Goal: Information Seeking & Learning: Learn about a topic

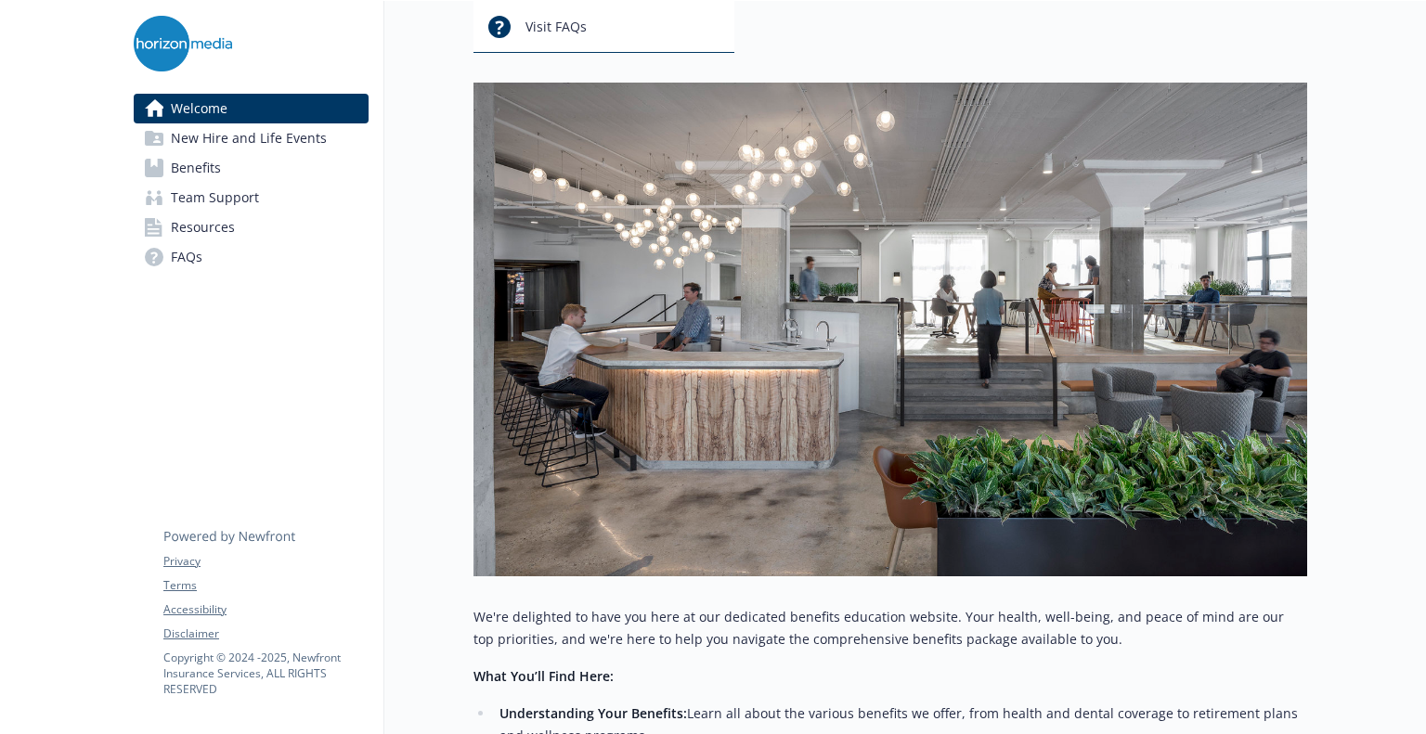
scroll to position [184, 0]
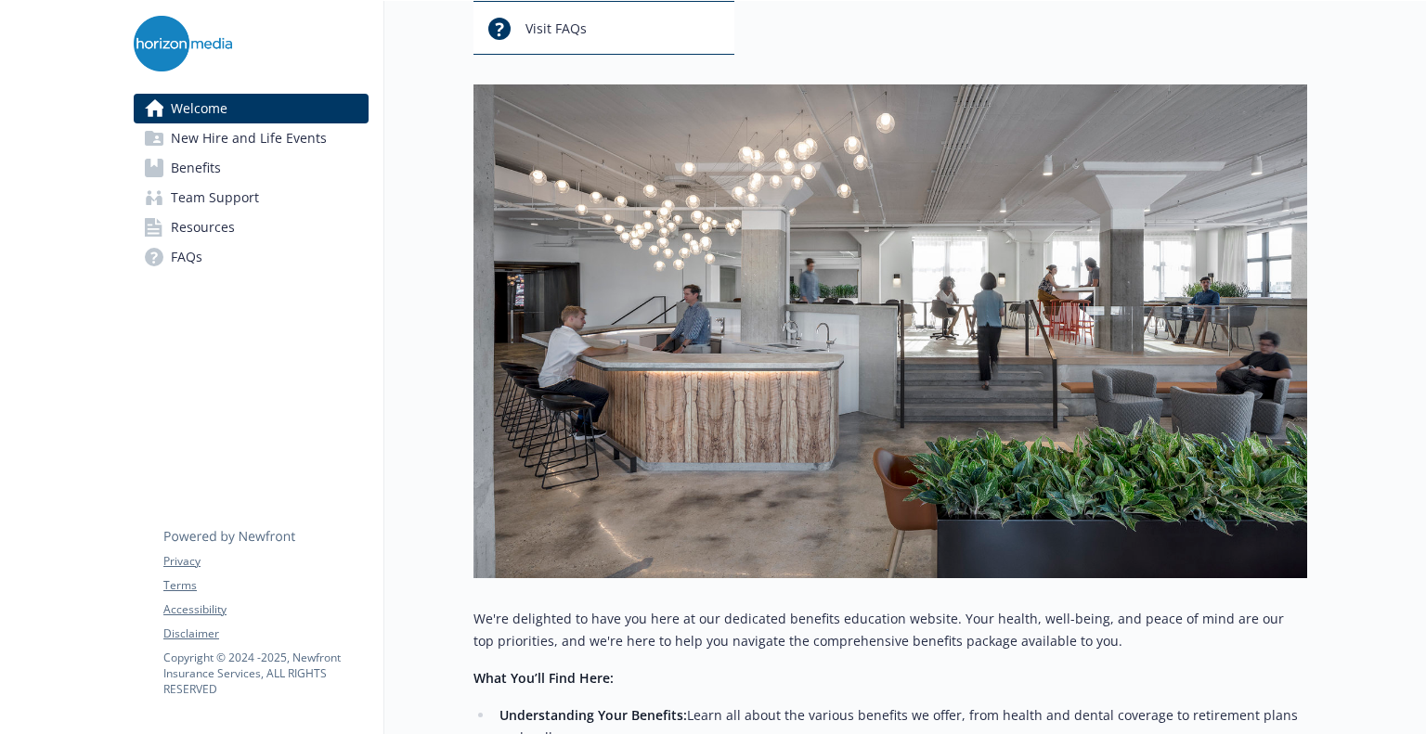
click at [230, 164] on link "Benefits" at bounding box center [251, 168] width 235 height 30
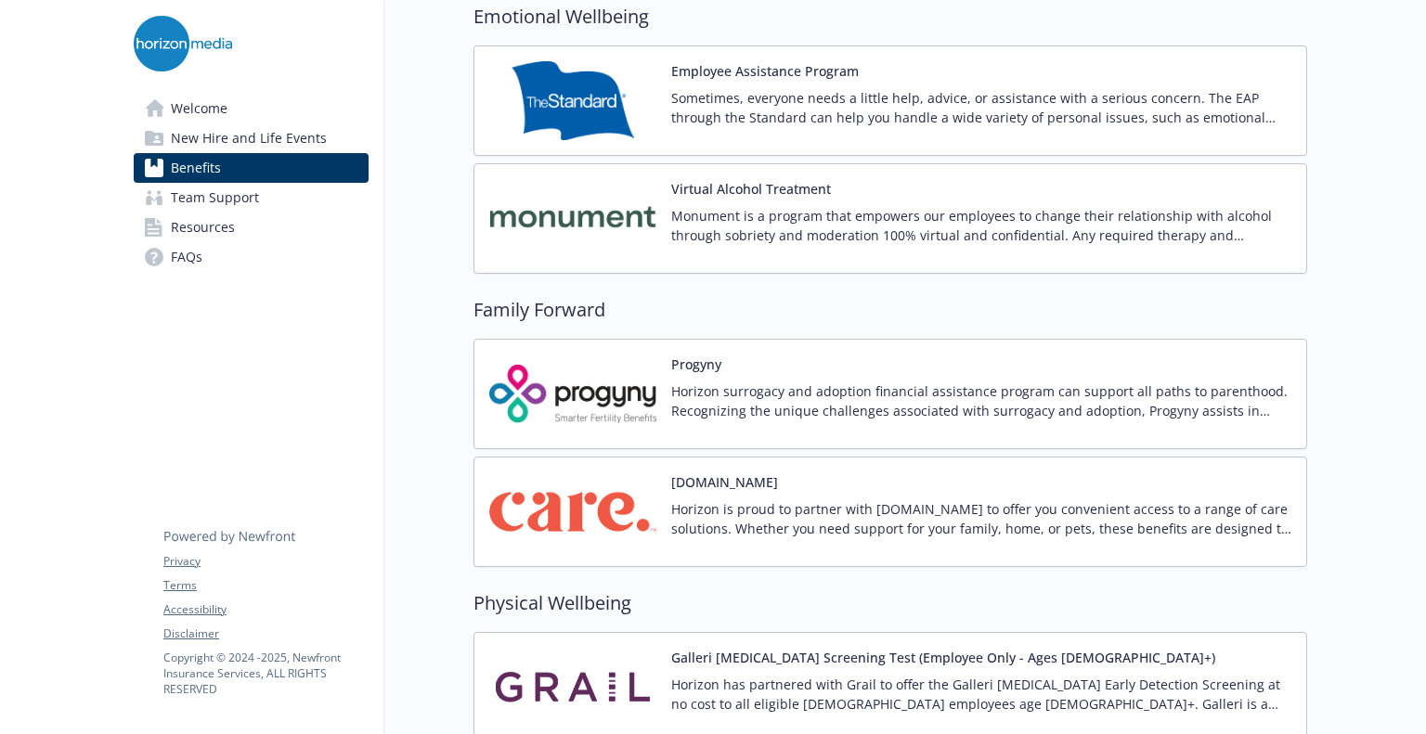
scroll to position [3687, 0]
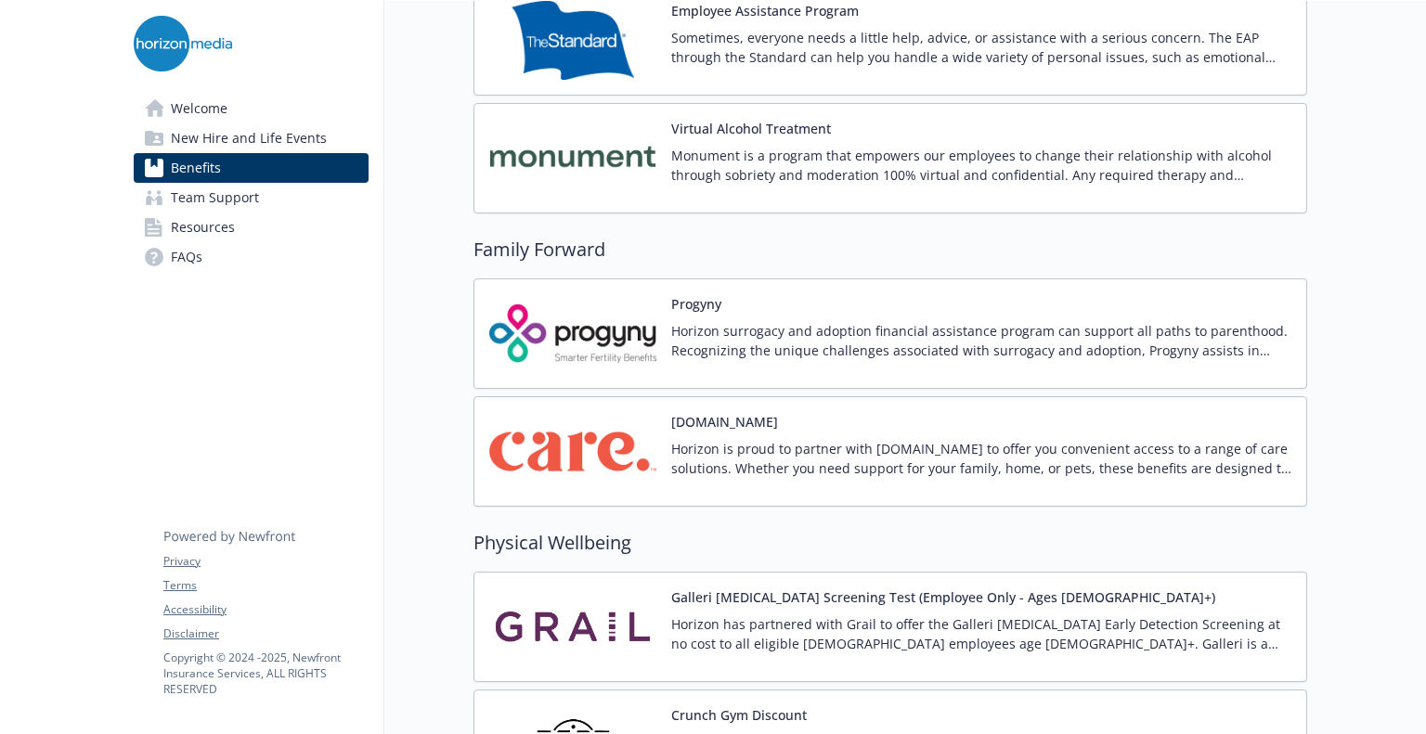
click at [612, 448] on img at bounding box center [572, 451] width 167 height 79
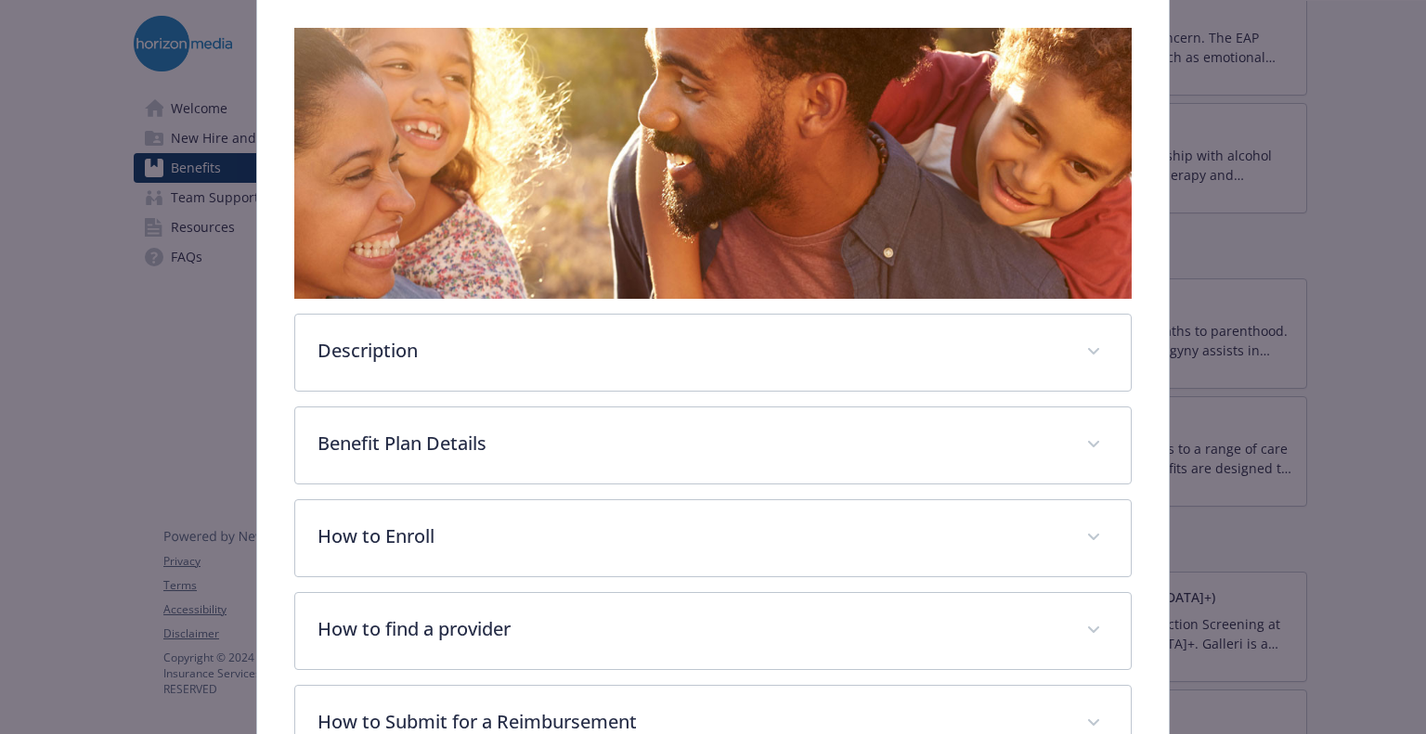
scroll to position [297, 0]
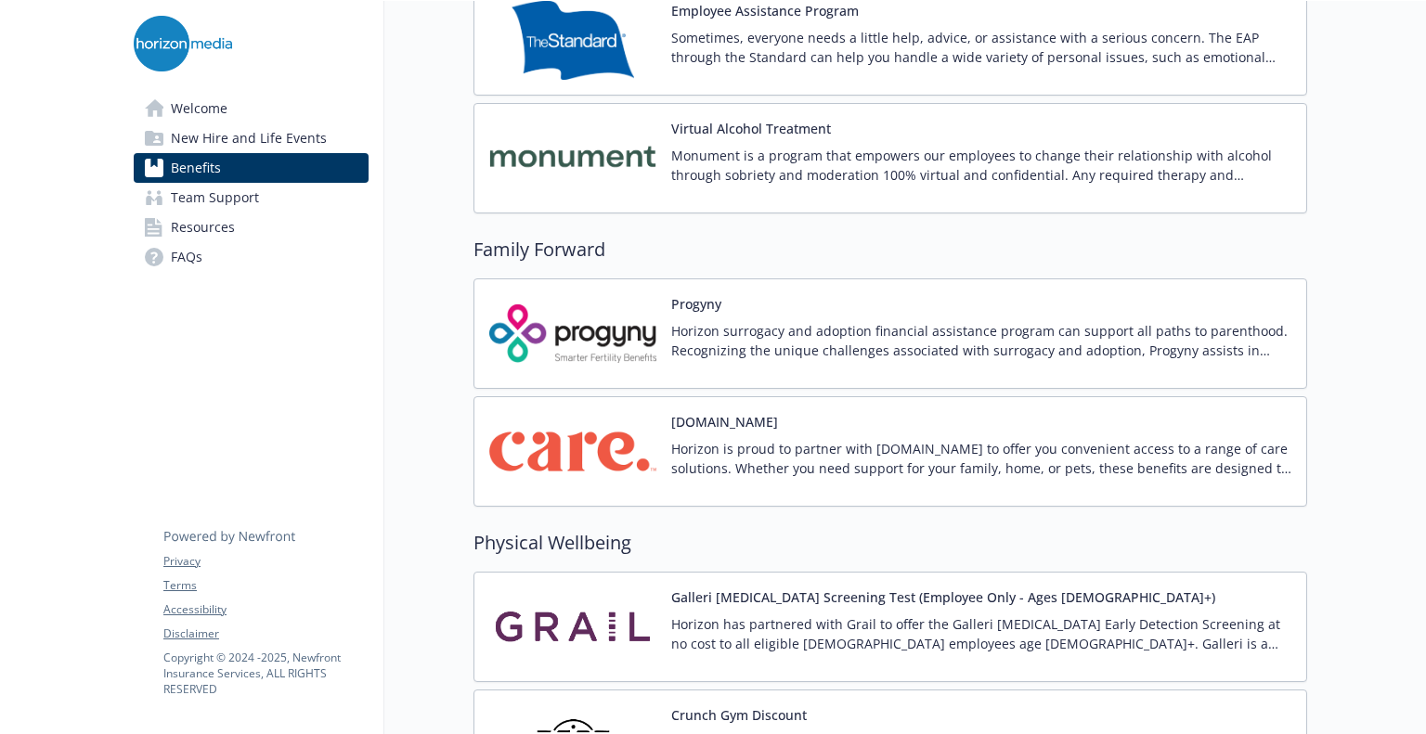
click at [612, 448] on img at bounding box center [572, 451] width 167 height 79
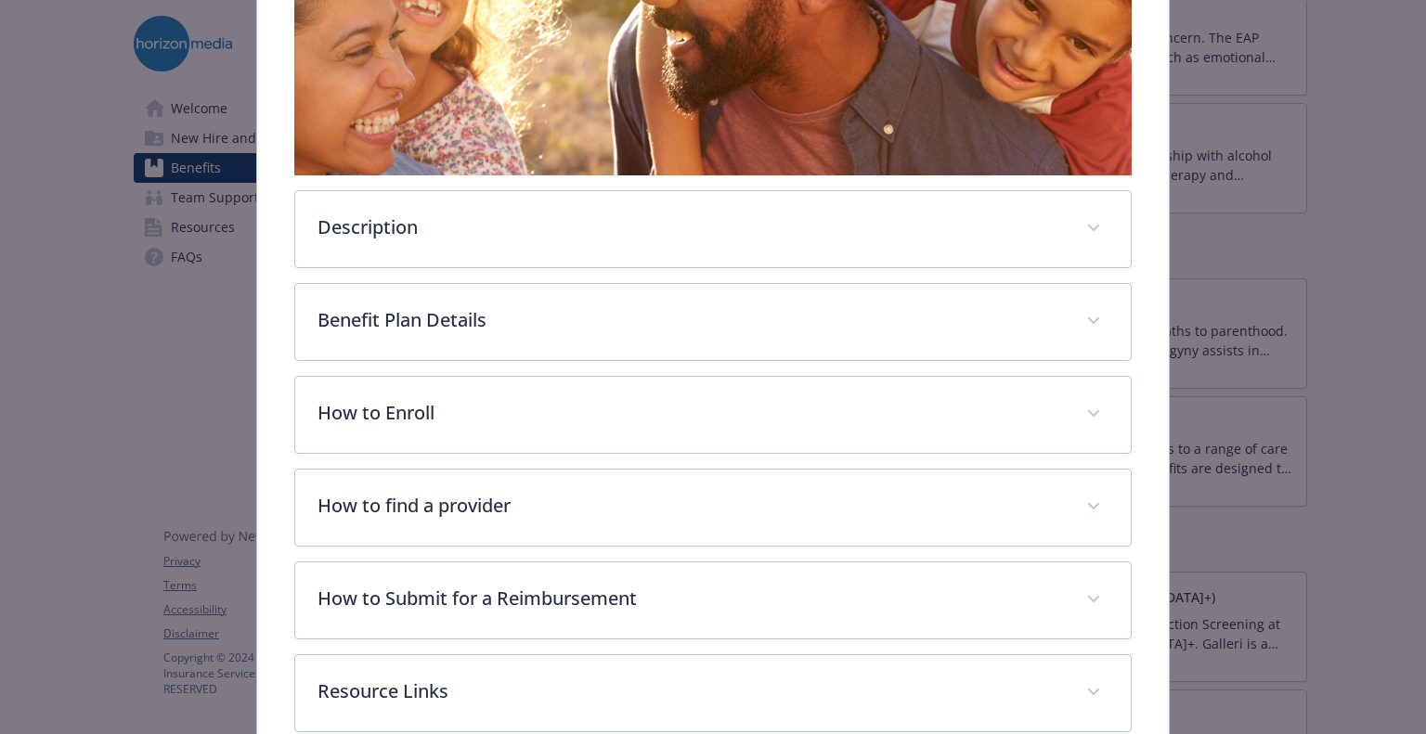
scroll to position [414, 0]
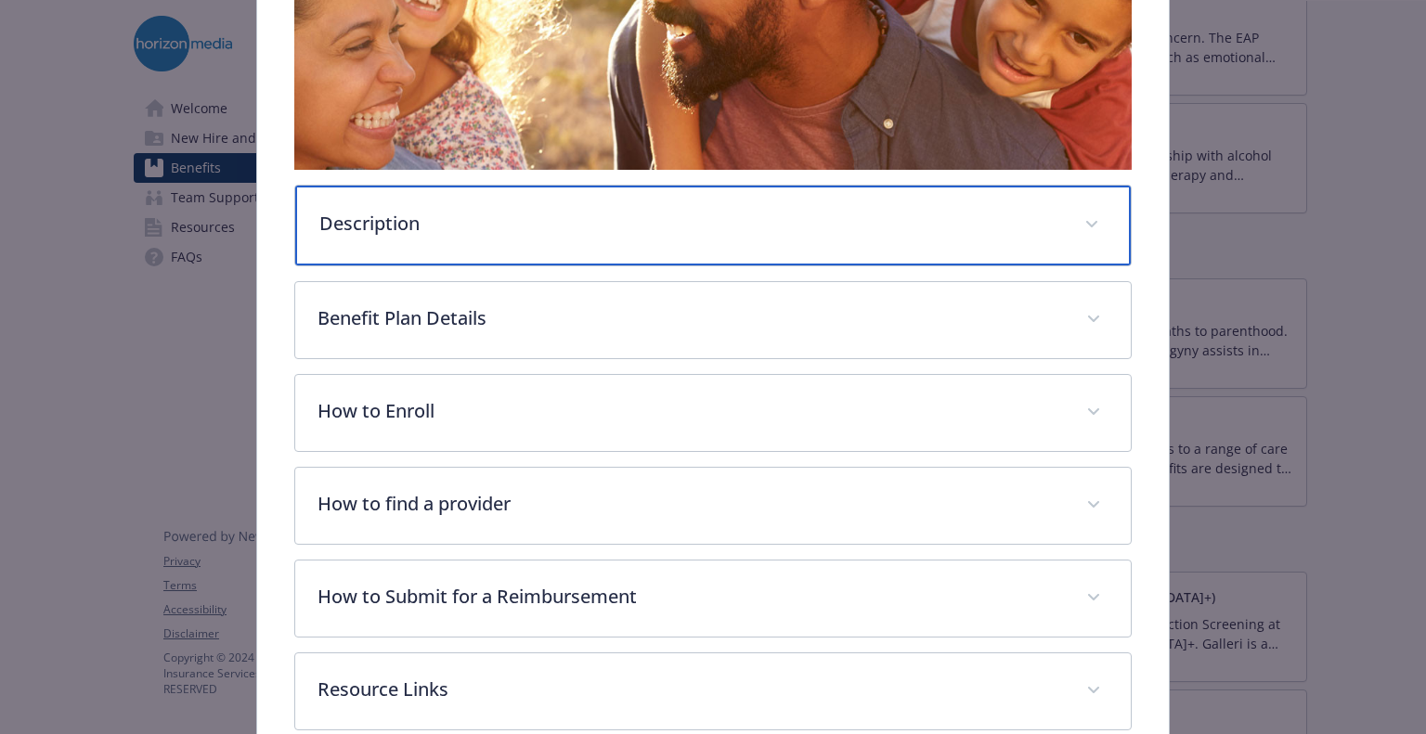
click at [561, 218] on p "Description" at bounding box center [690, 224] width 742 height 28
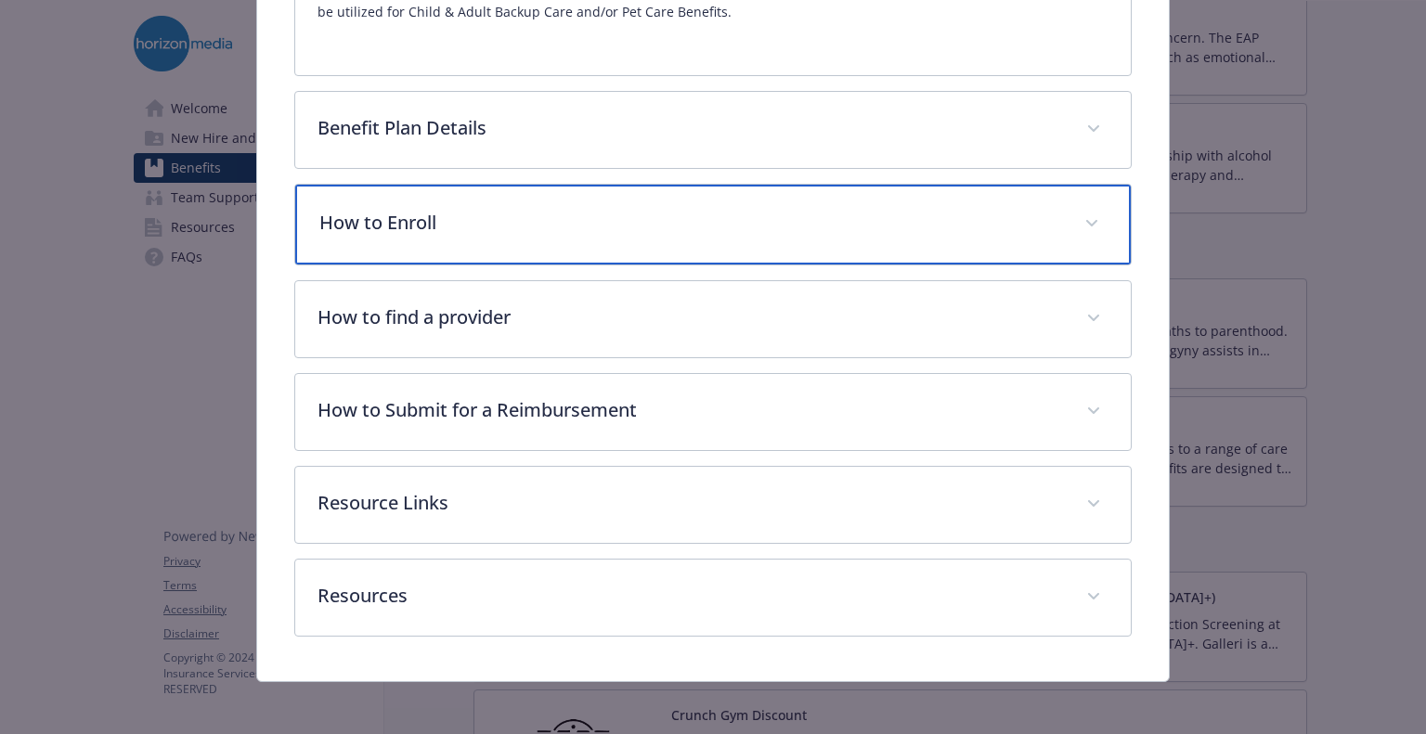
scroll to position [754, 0]
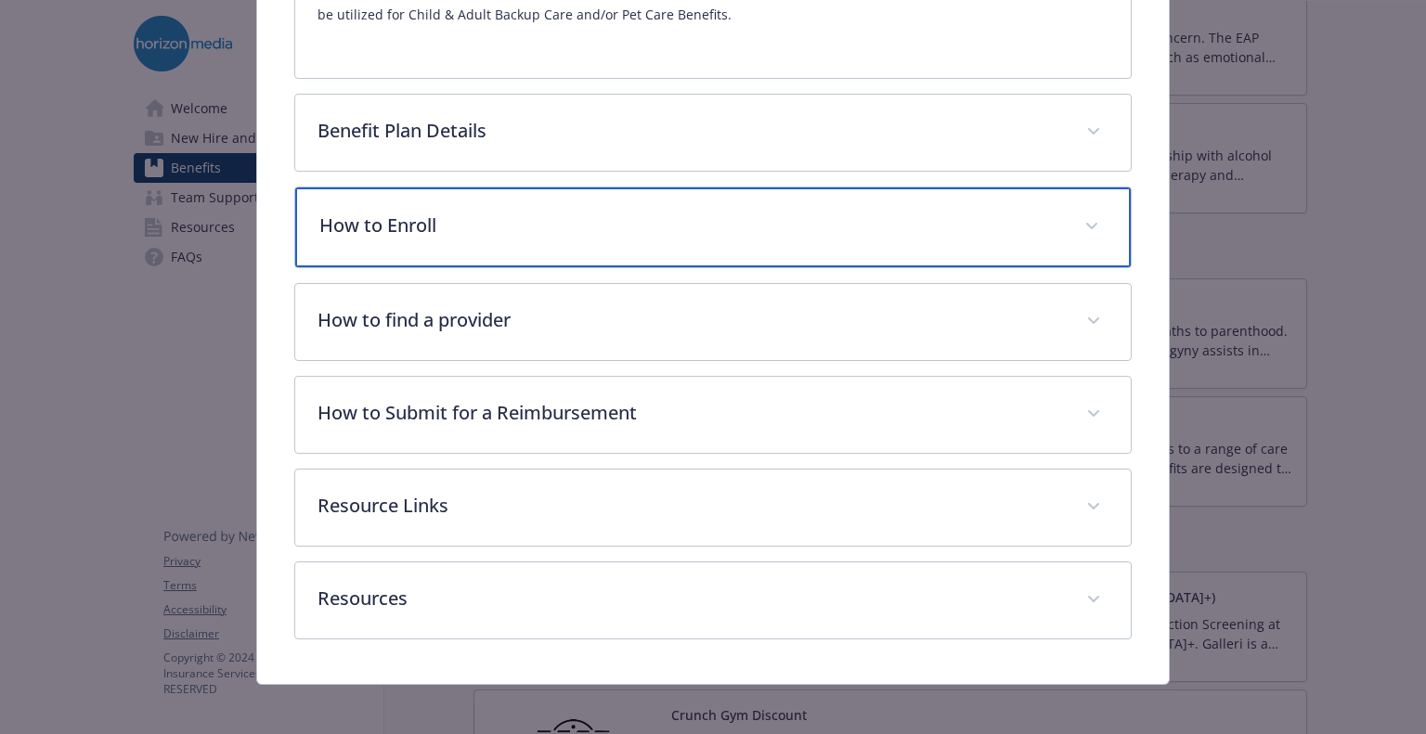
click at [468, 240] on div "How to Enroll" at bounding box center [712, 228] width 835 height 80
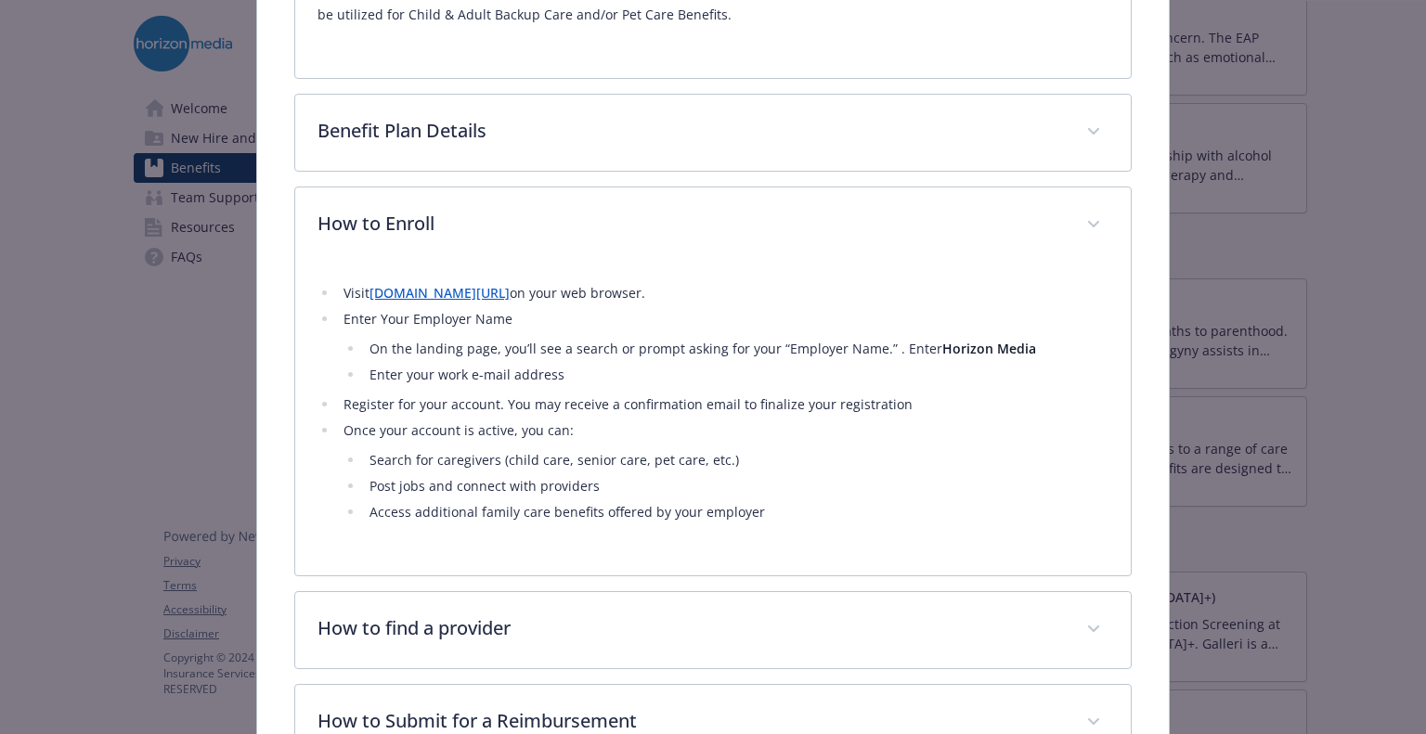
click at [471, 296] on link "[DOMAIN_NAME][URL]" at bounding box center [439, 293] width 140 height 18
click at [483, 311] on li "Enter Your Employer Name On the landing page, you’ll see a search or prompt ask…" at bounding box center [723, 347] width 770 height 78
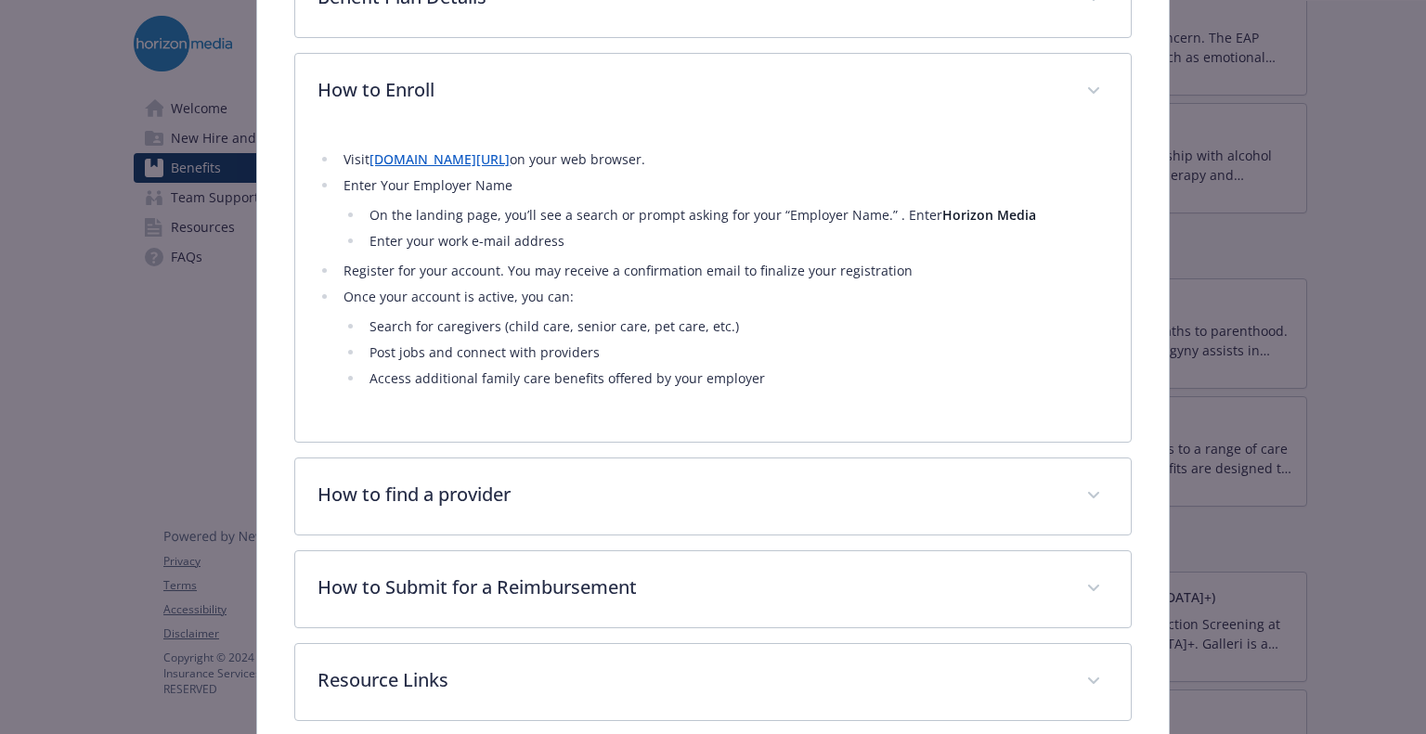
scroll to position [876, 0]
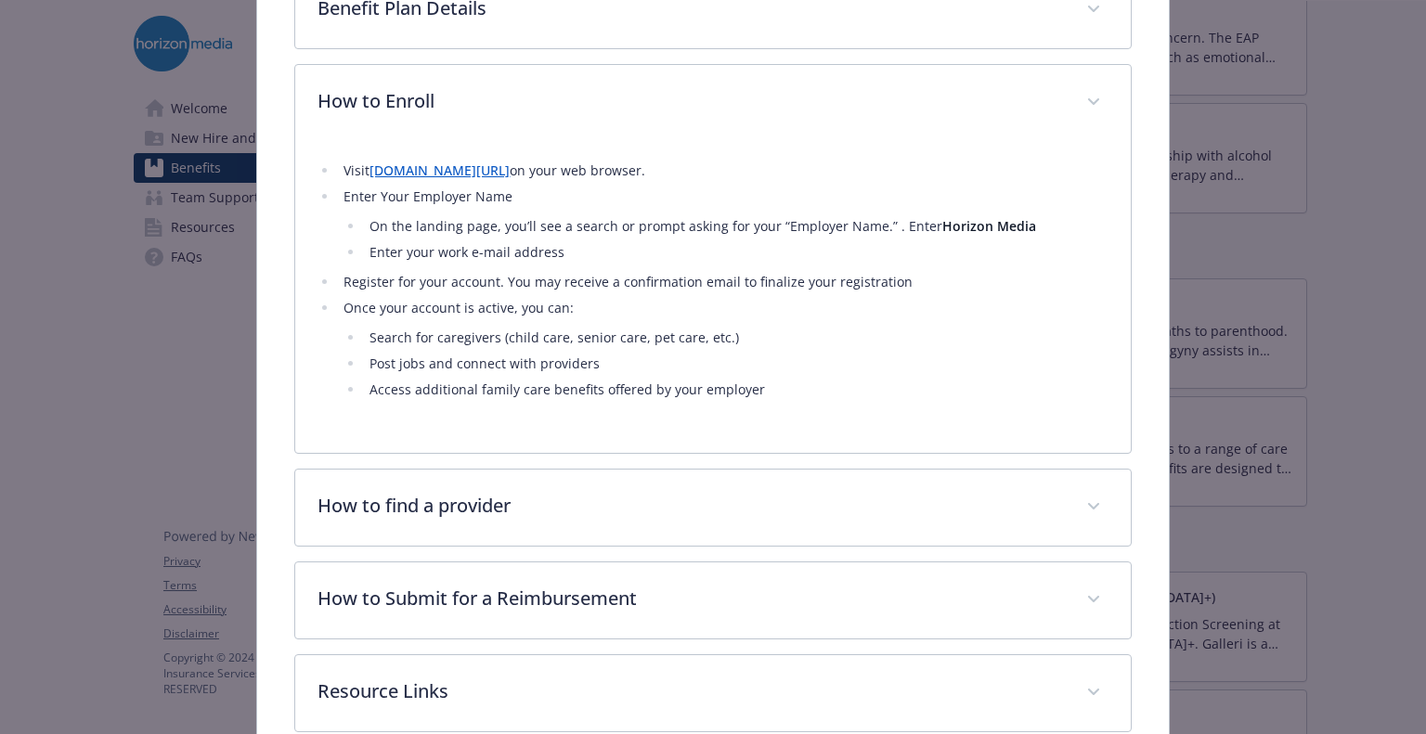
click at [470, 164] on link "[DOMAIN_NAME][URL]" at bounding box center [439, 171] width 140 height 18
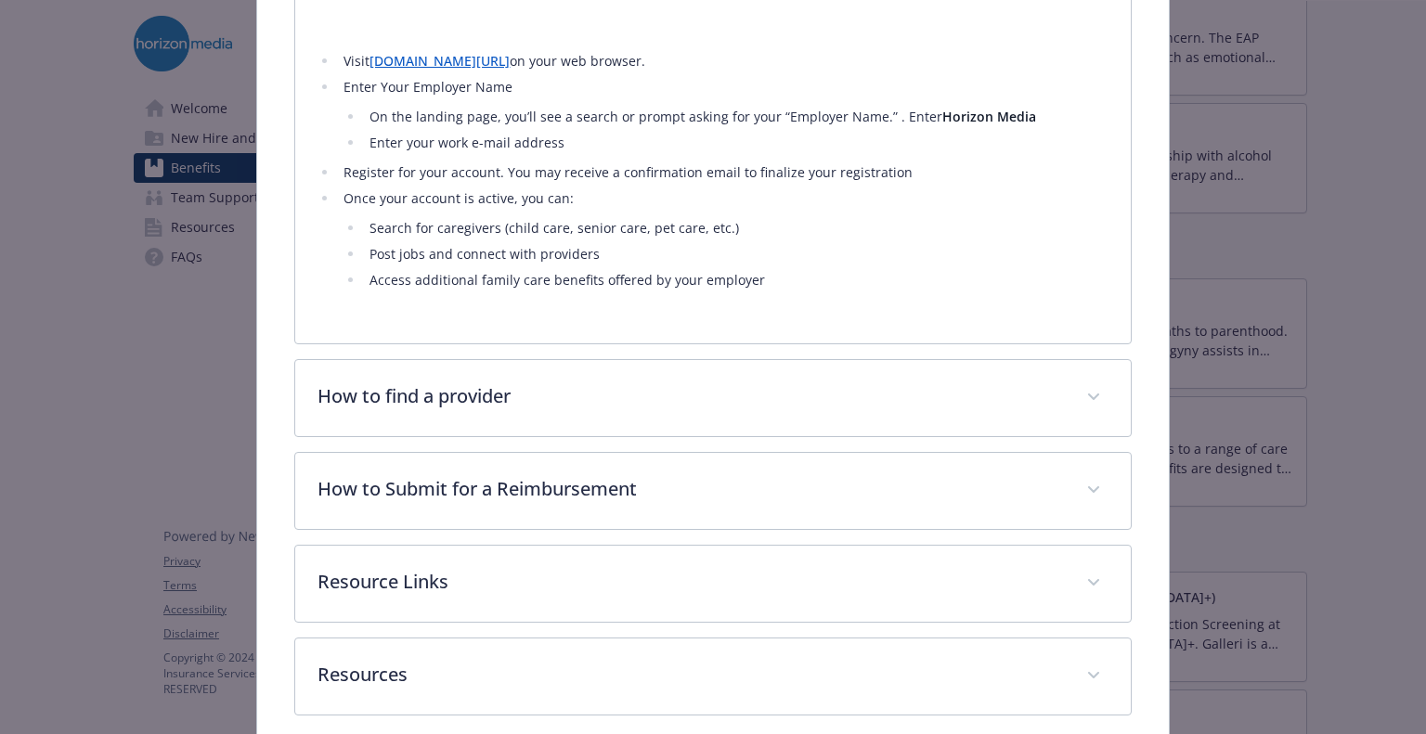
scroll to position [977, 0]
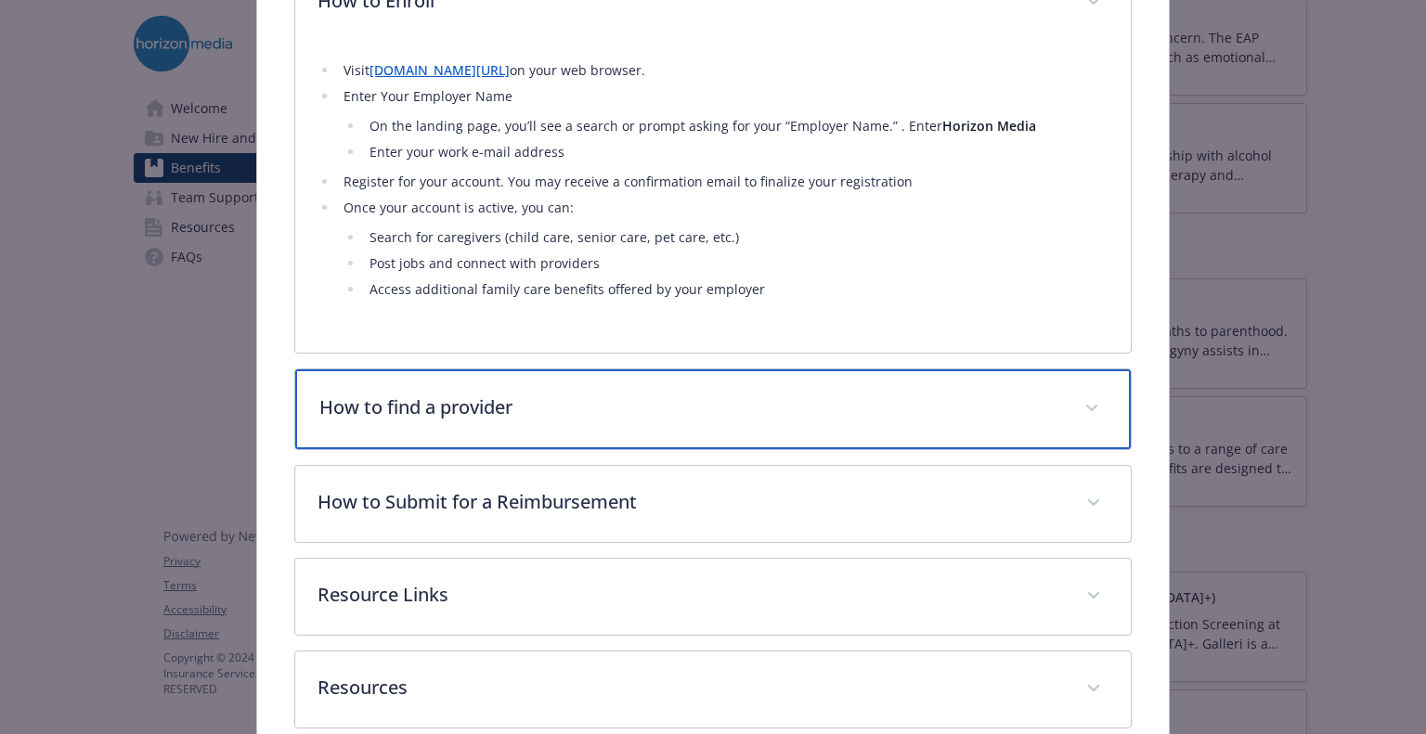
click at [505, 409] on p "How to find a provider" at bounding box center [690, 408] width 742 height 28
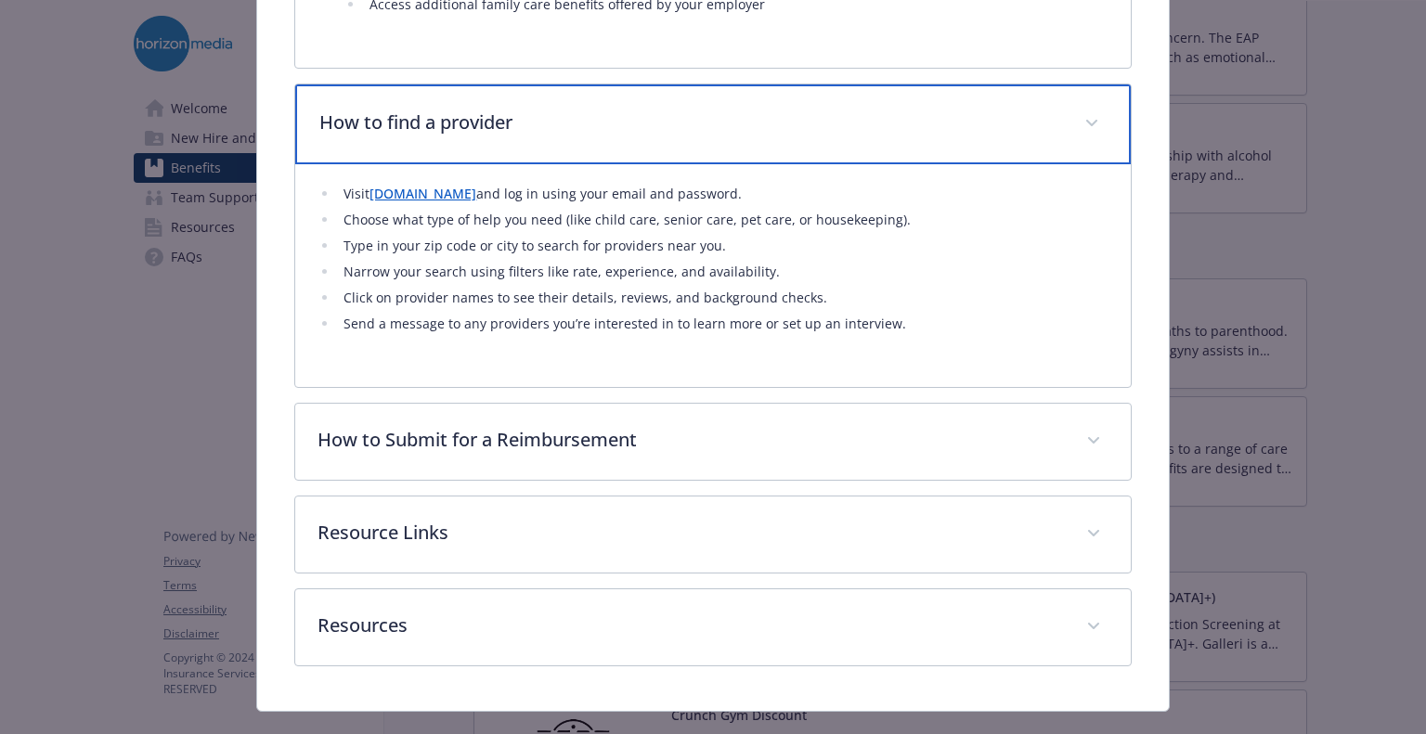
scroll to position [1263, 0]
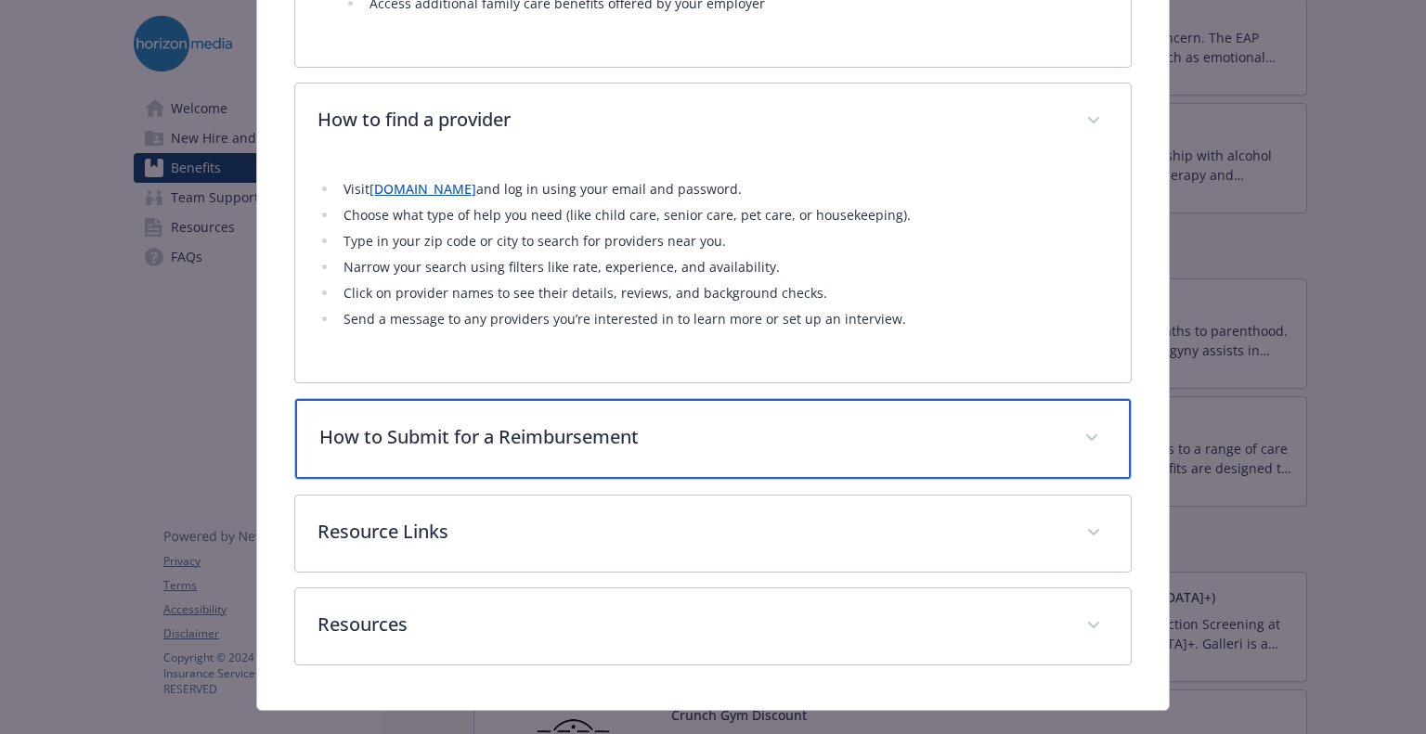
click at [503, 449] on div "How to Submit for a Reimbursement" at bounding box center [712, 439] width 835 height 80
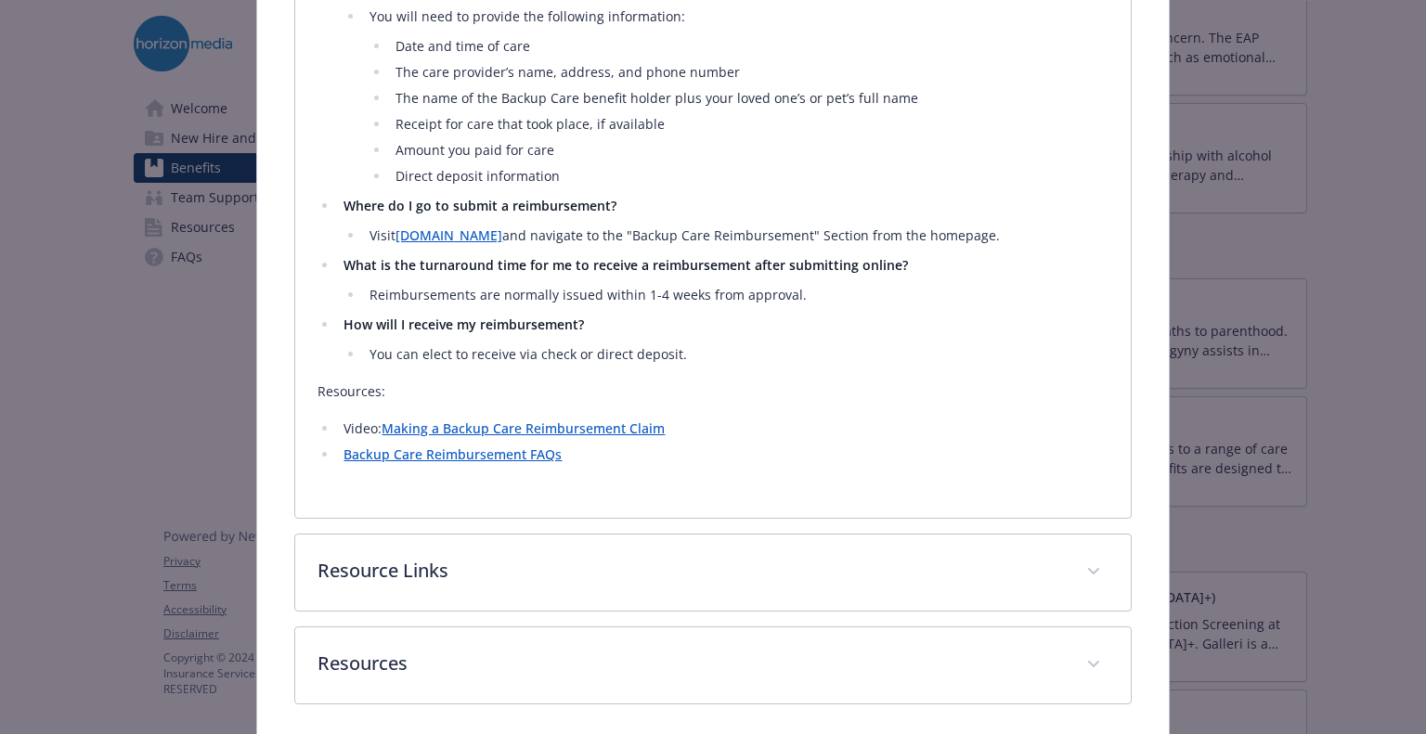
scroll to position [1993, 0]
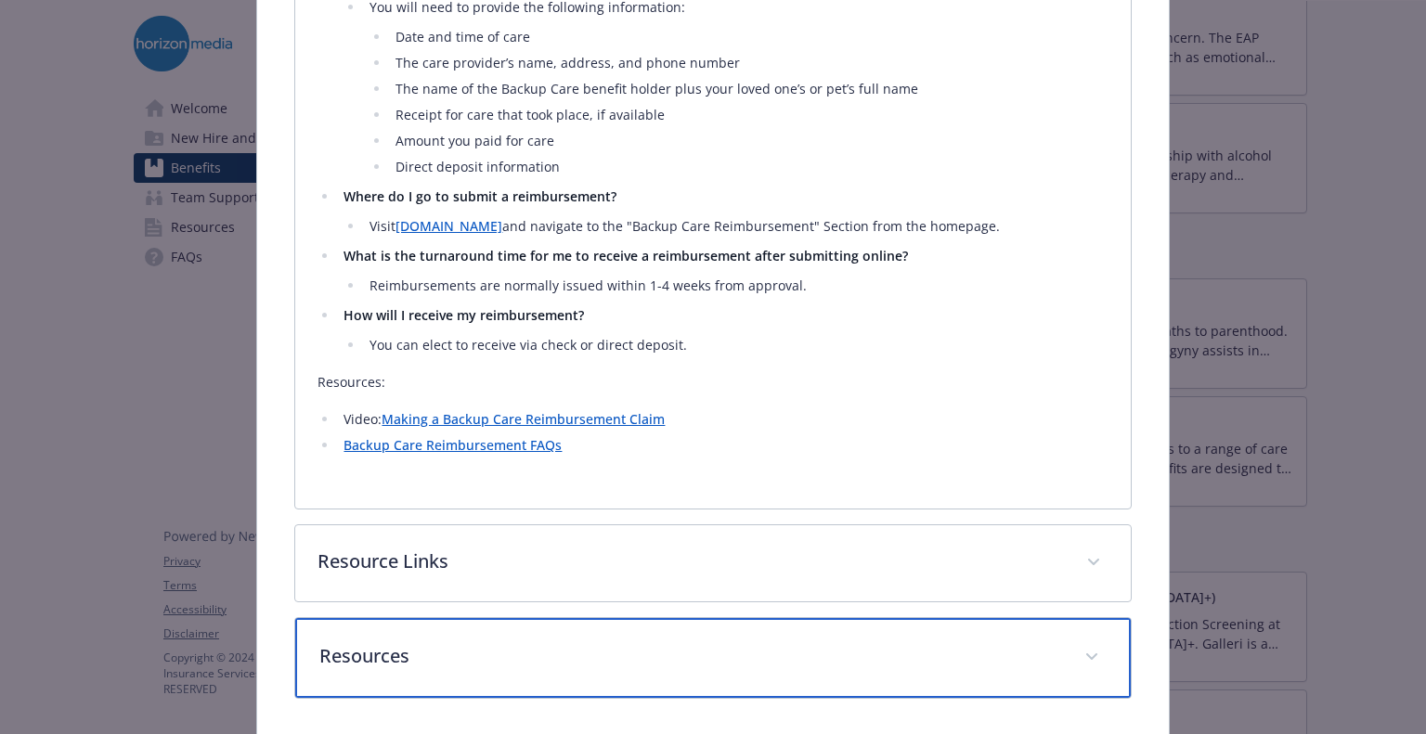
click at [421, 643] on p "Resources" at bounding box center [690, 656] width 742 height 28
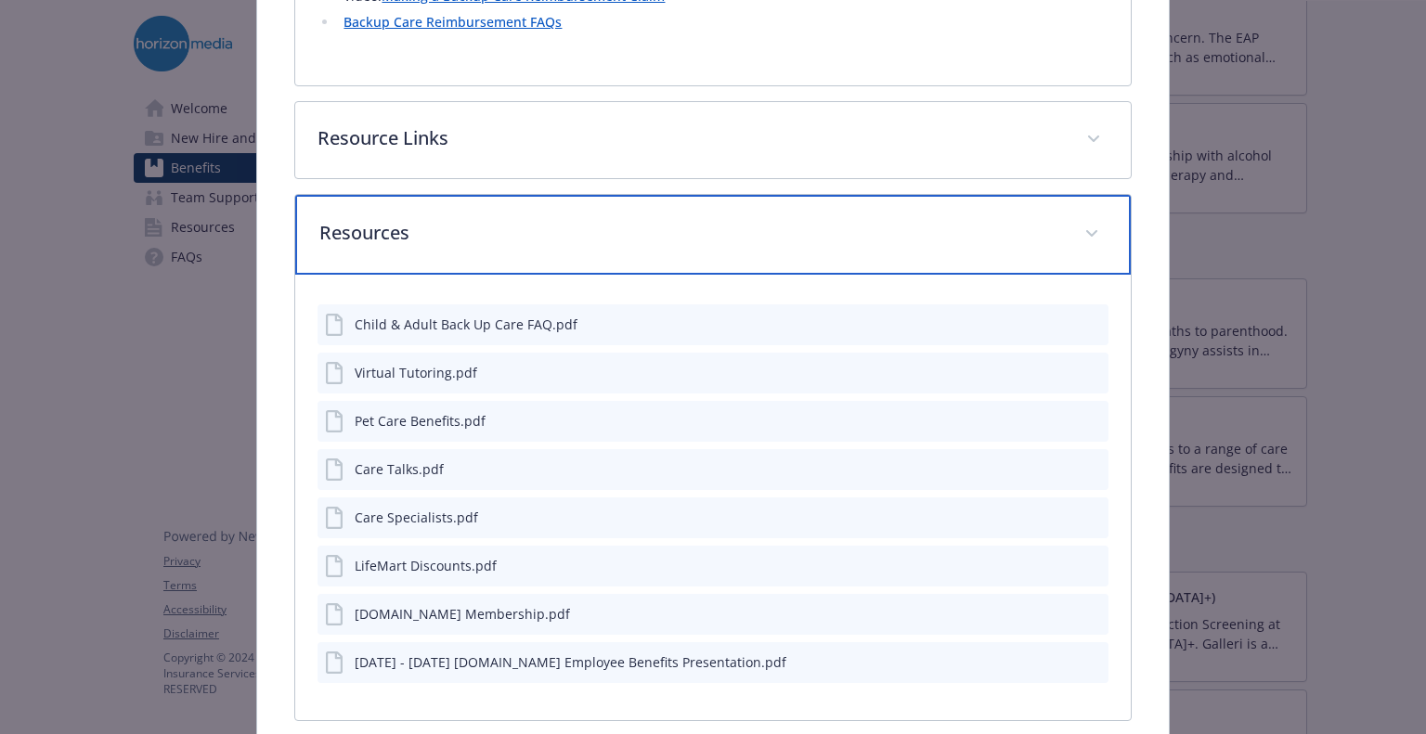
scroll to position [2432, 0]
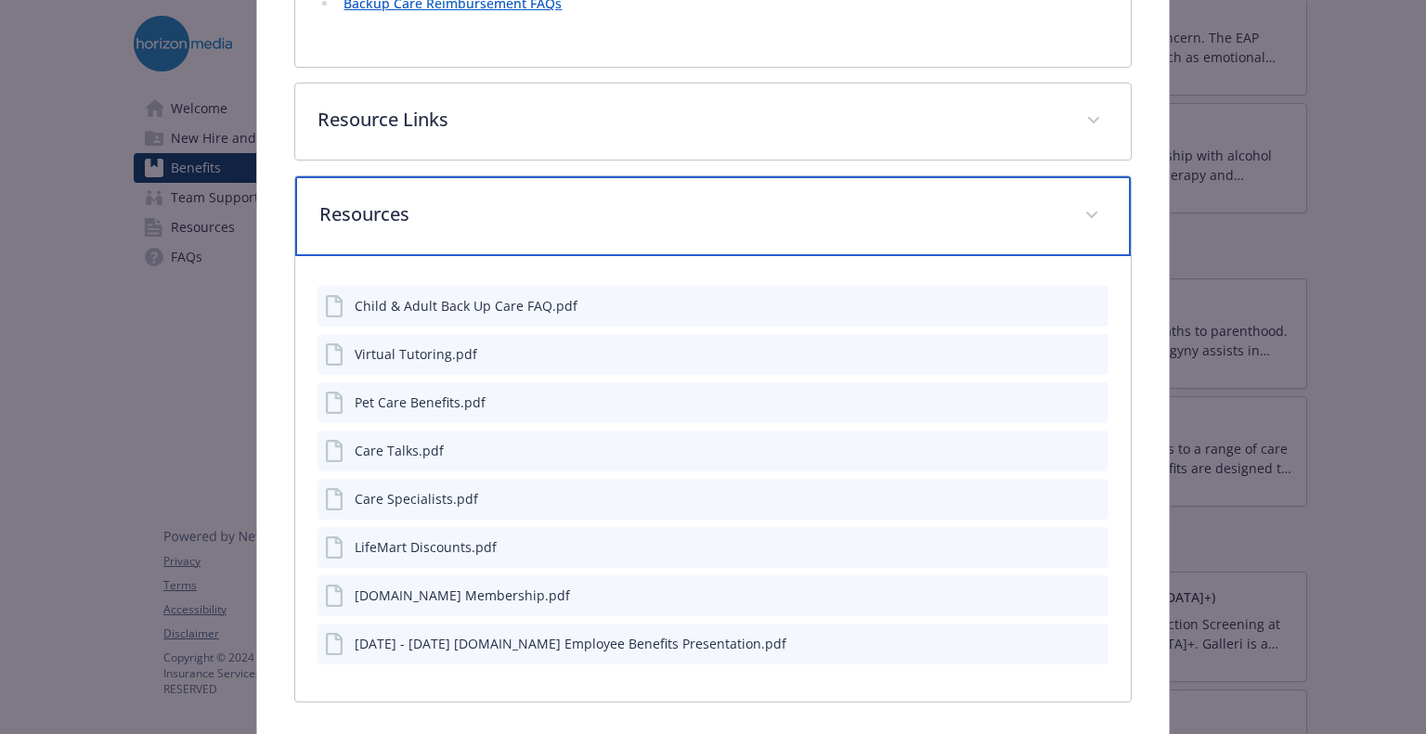
click at [577, 221] on p "Resources" at bounding box center [690, 215] width 742 height 28
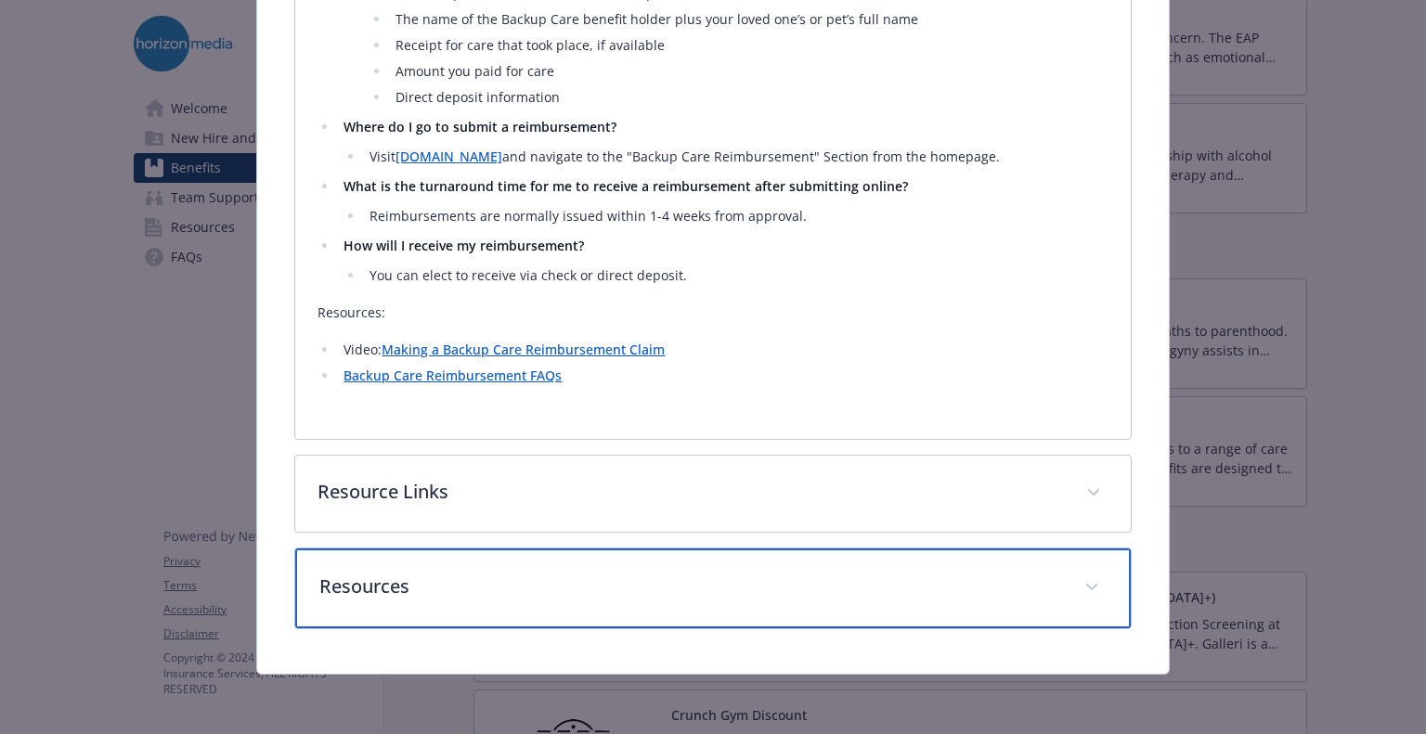
scroll to position [2053, 0]
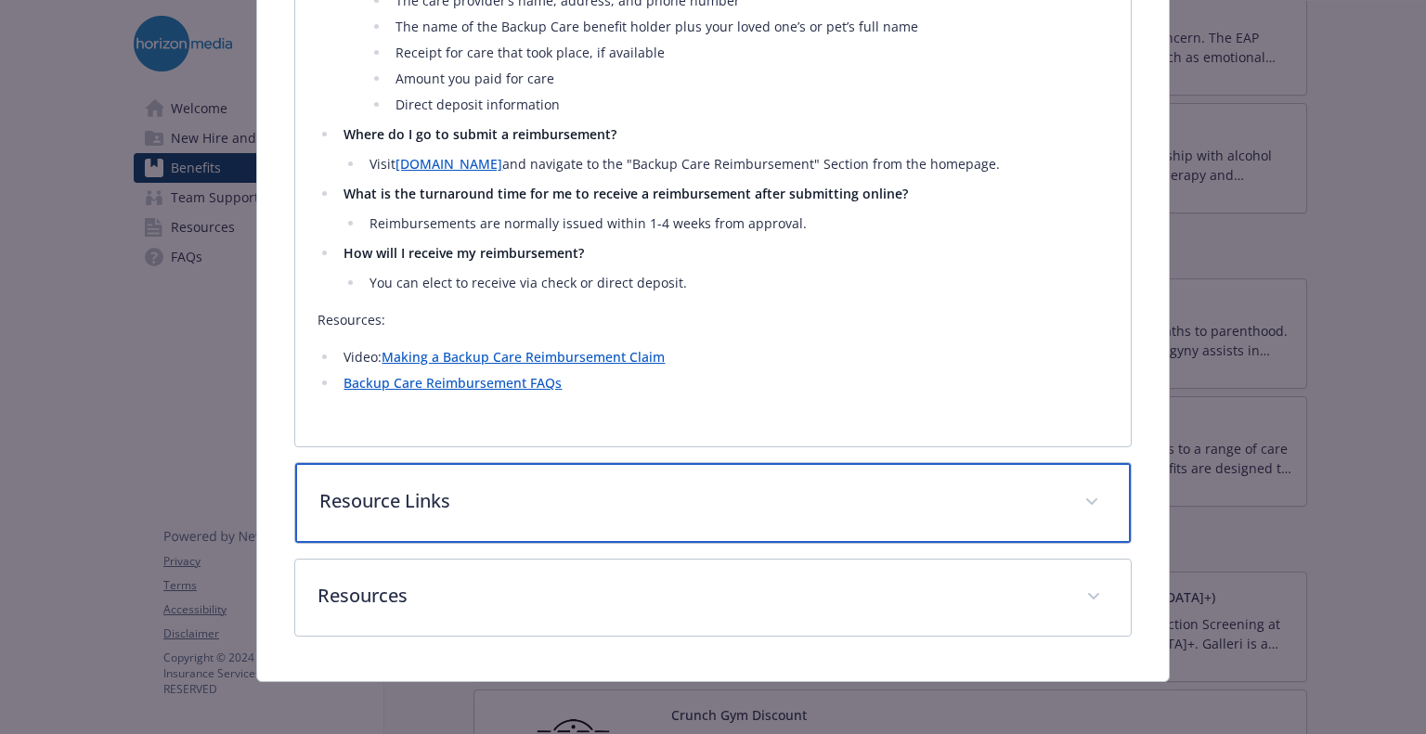
click at [529, 497] on p "Resource Links" at bounding box center [690, 501] width 742 height 28
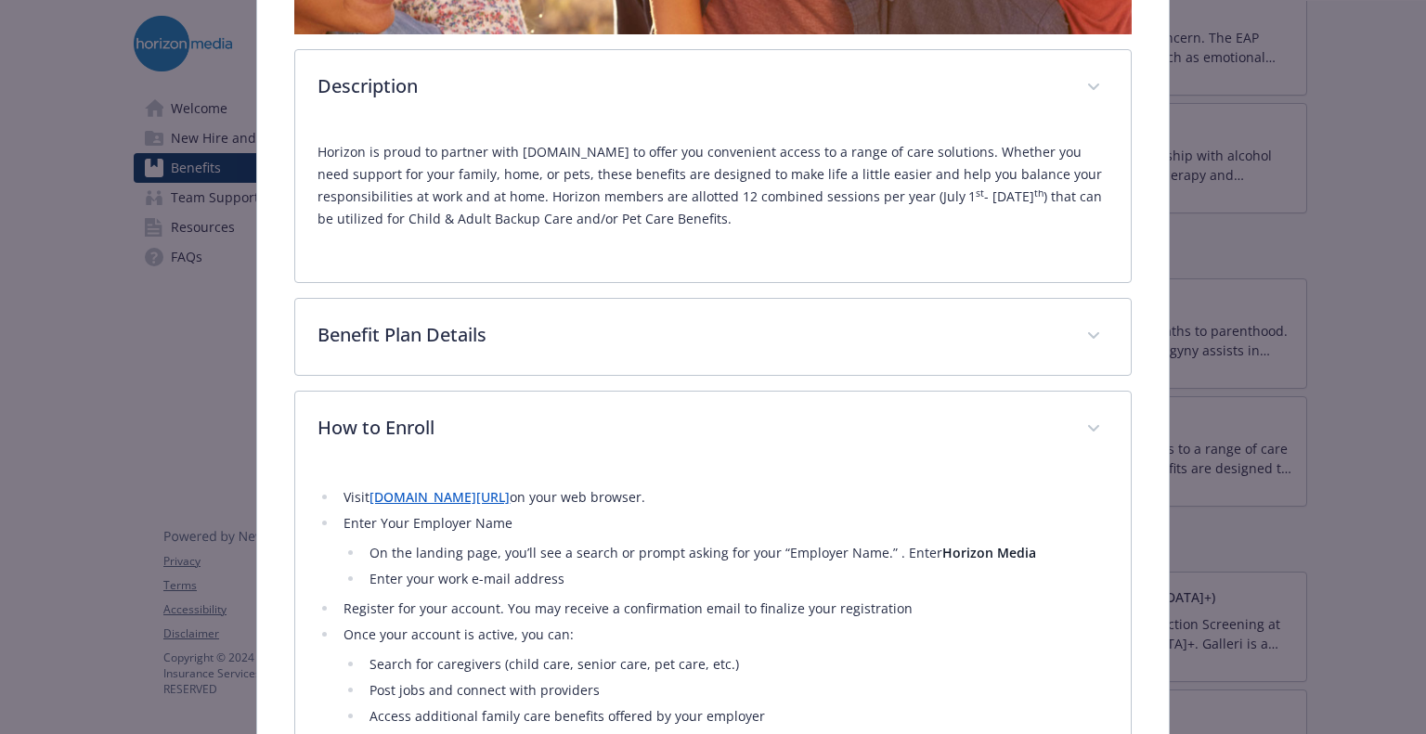
scroll to position [540, 0]
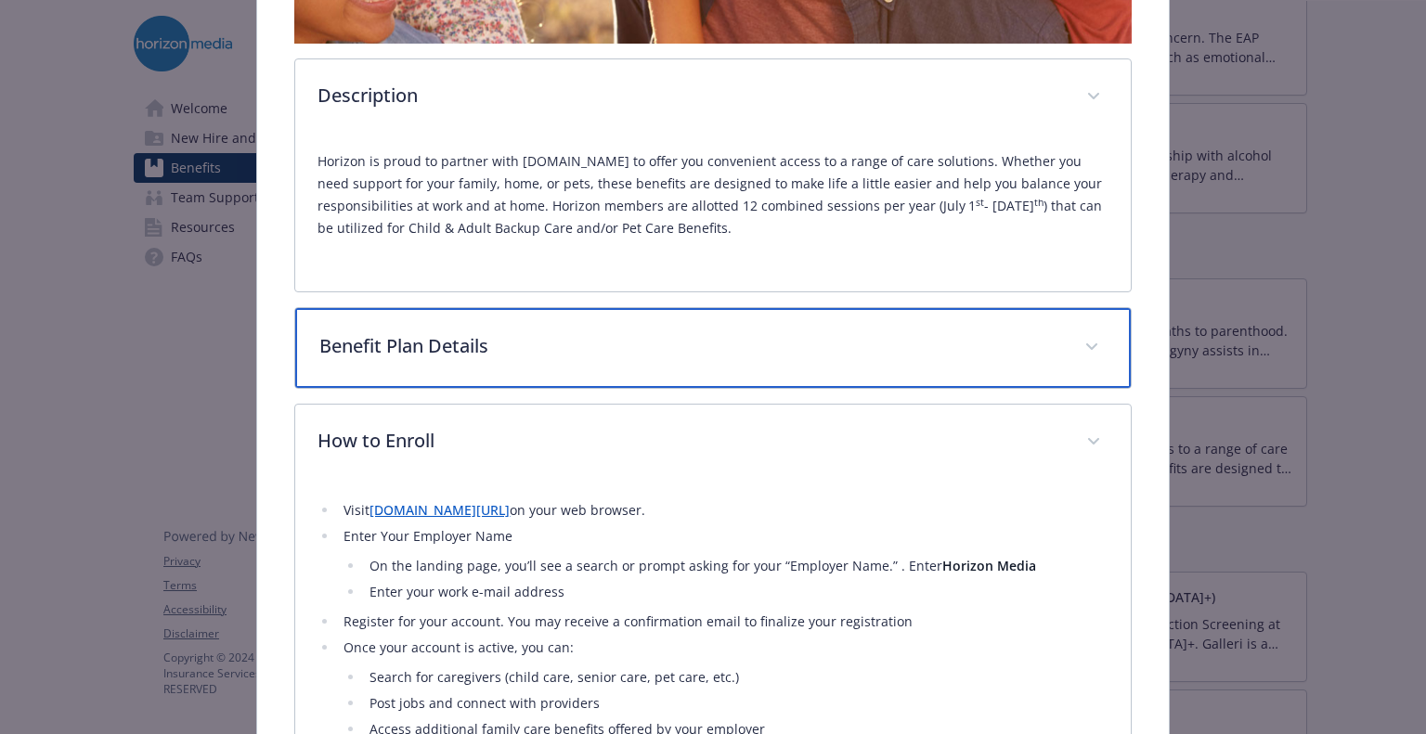
click at [575, 334] on p "Benefit Plan Details" at bounding box center [690, 346] width 742 height 28
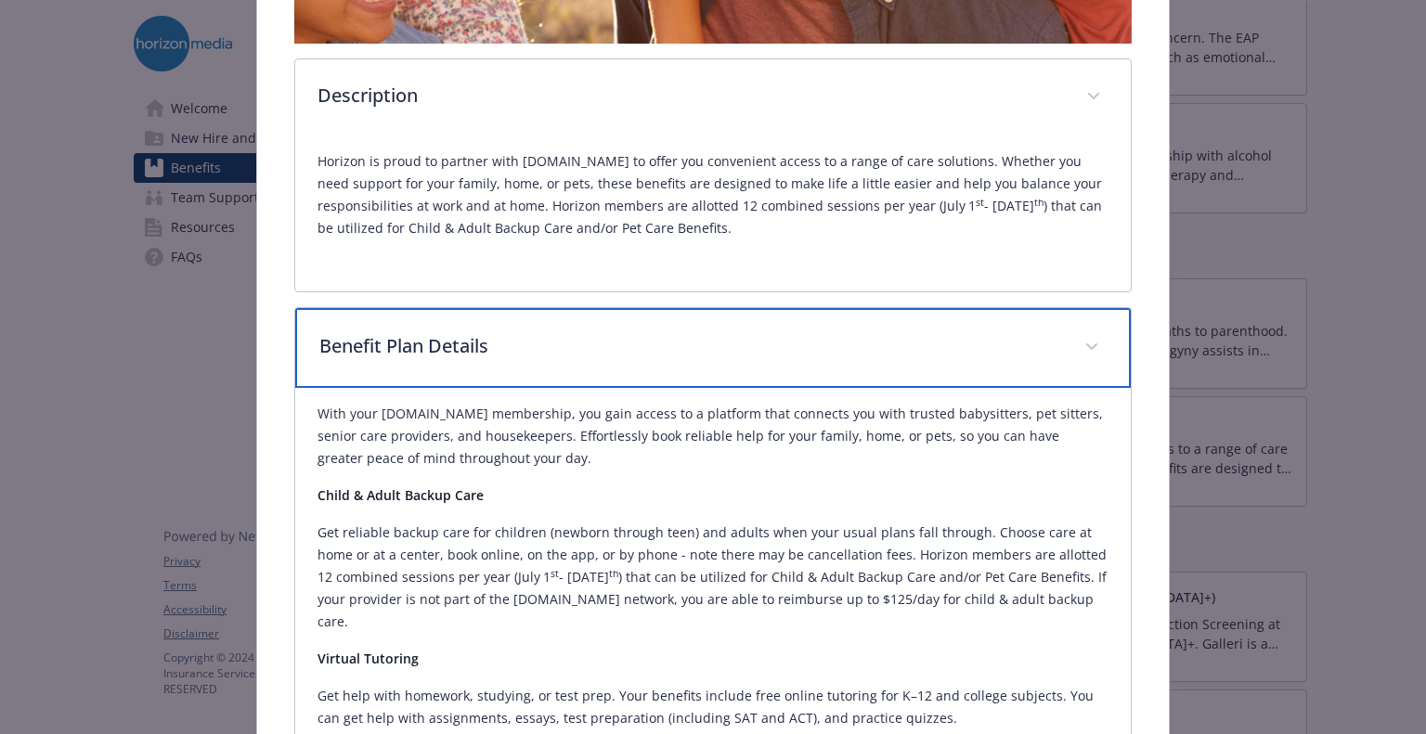
scroll to position [0, 0]
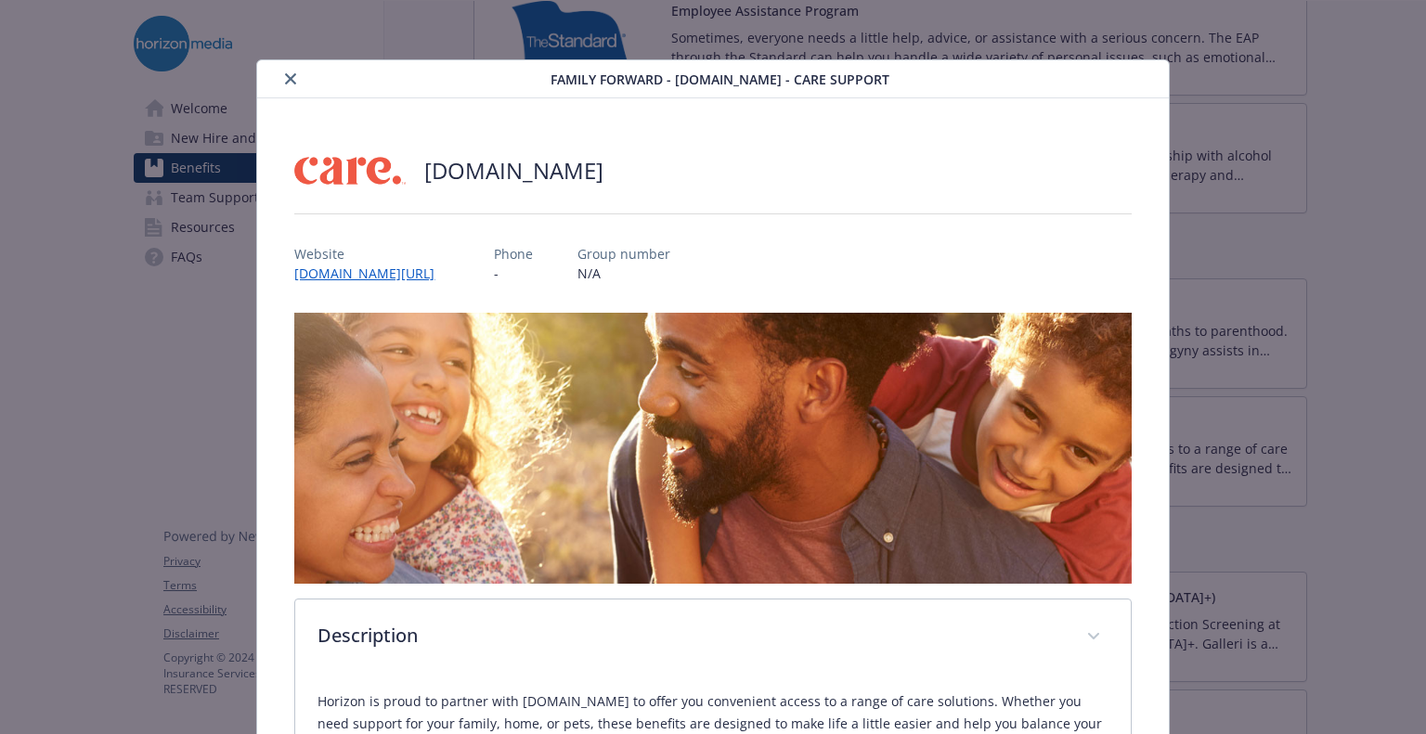
click at [283, 70] on button "close" at bounding box center [290, 79] width 22 height 22
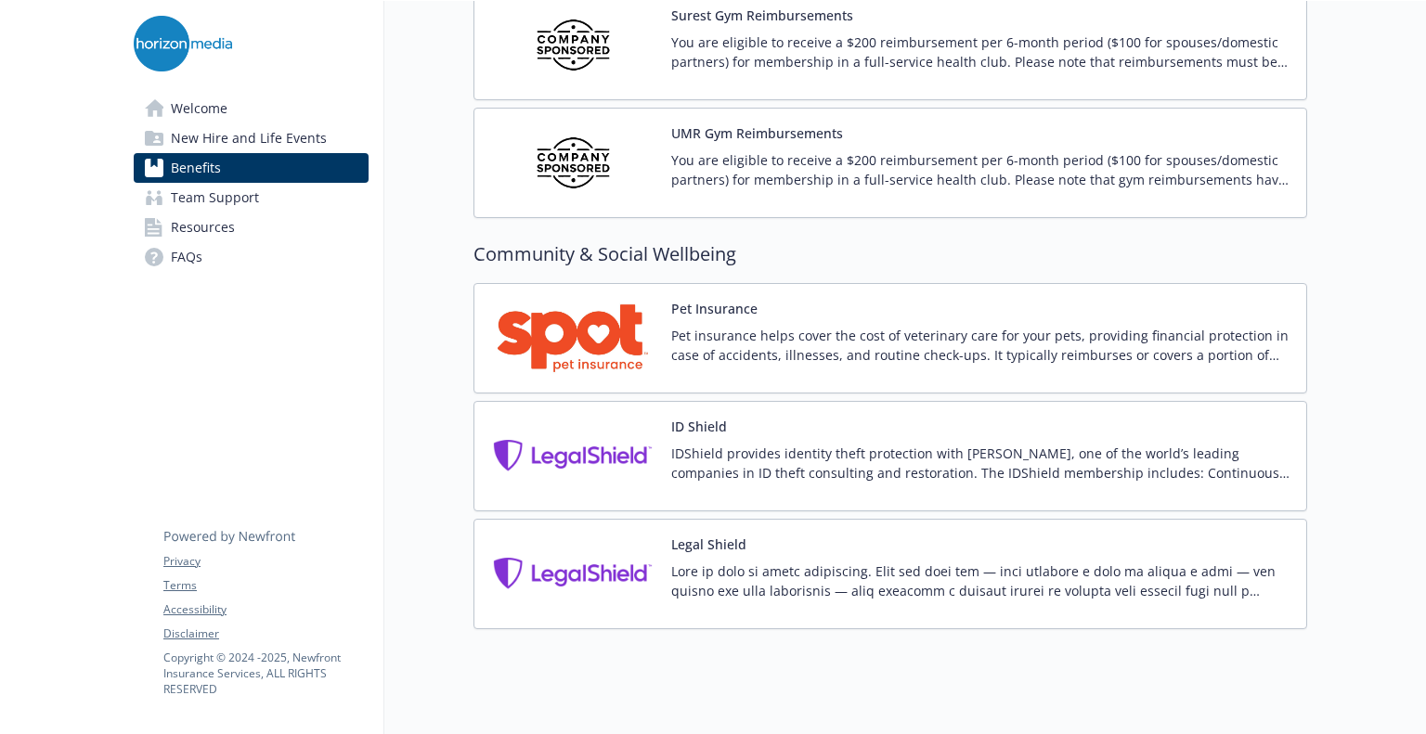
scroll to position [4768, 0]
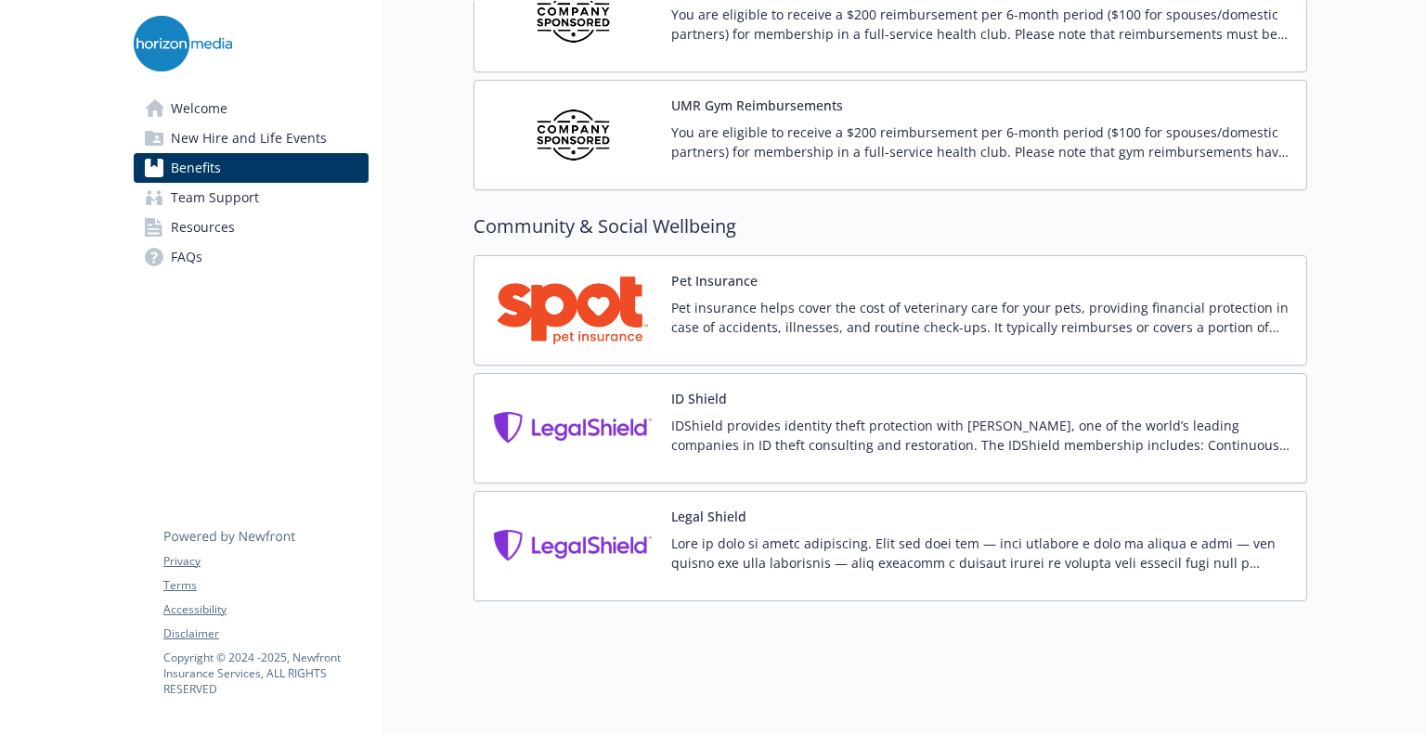
click at [576, 313] on img at bounding box center [572, 310] width 167 height 79
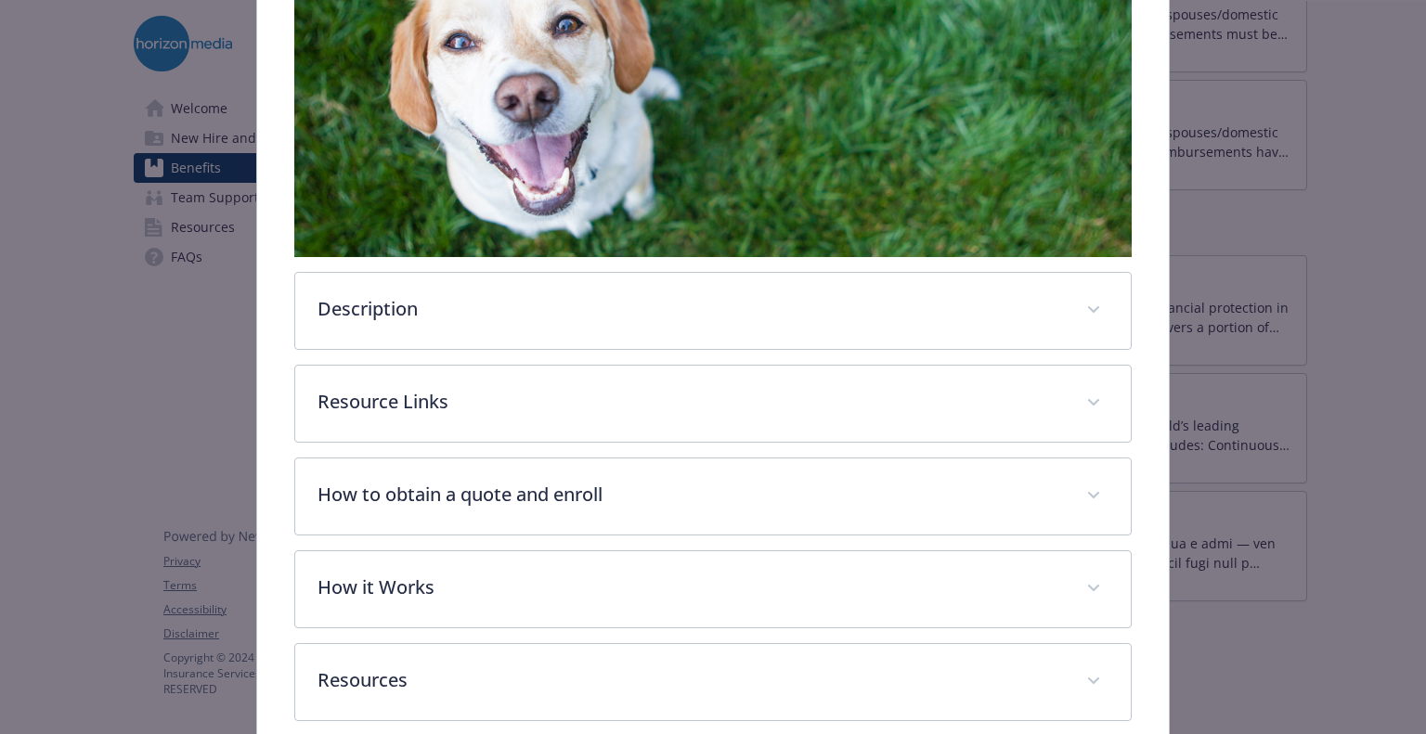
scroll to position [489, 0]
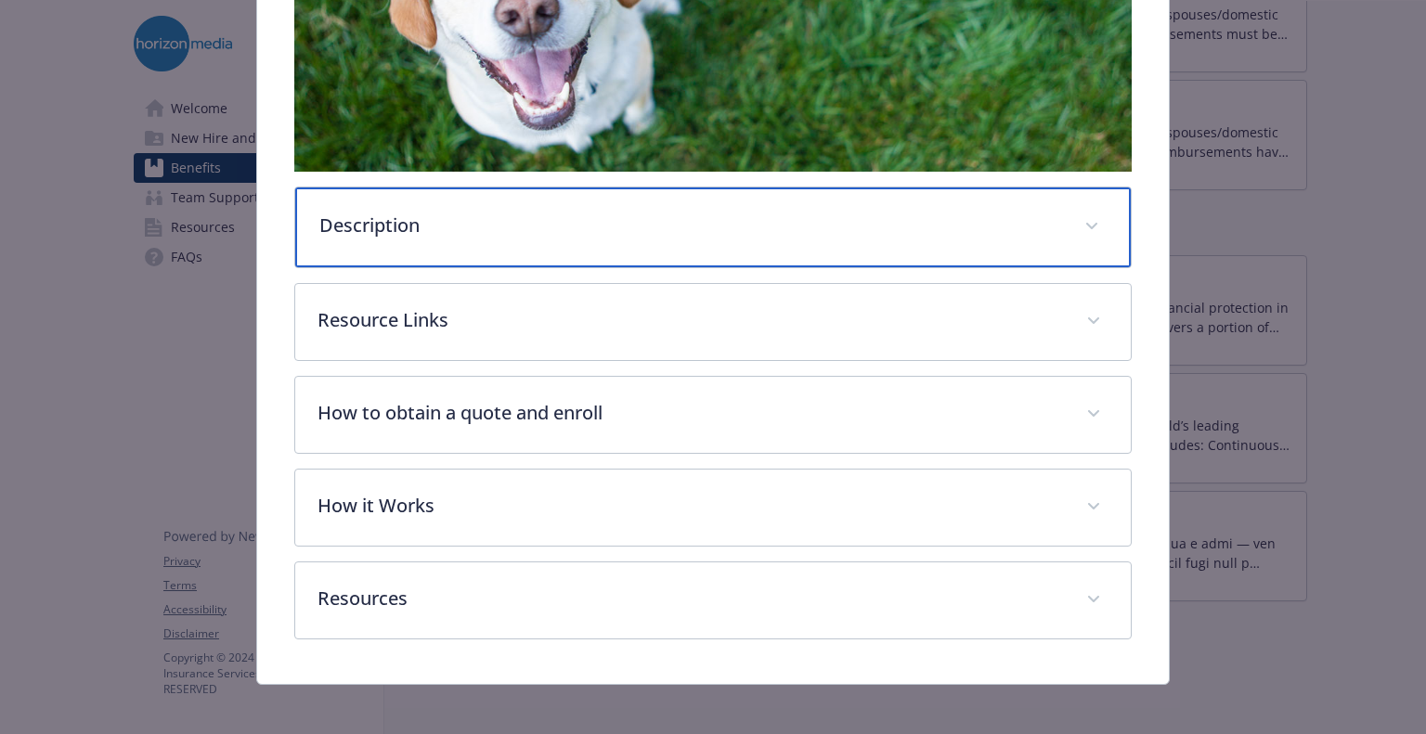
click at [598, 212] on p "Description" at bounding box center [690, 226] width 742 height 28
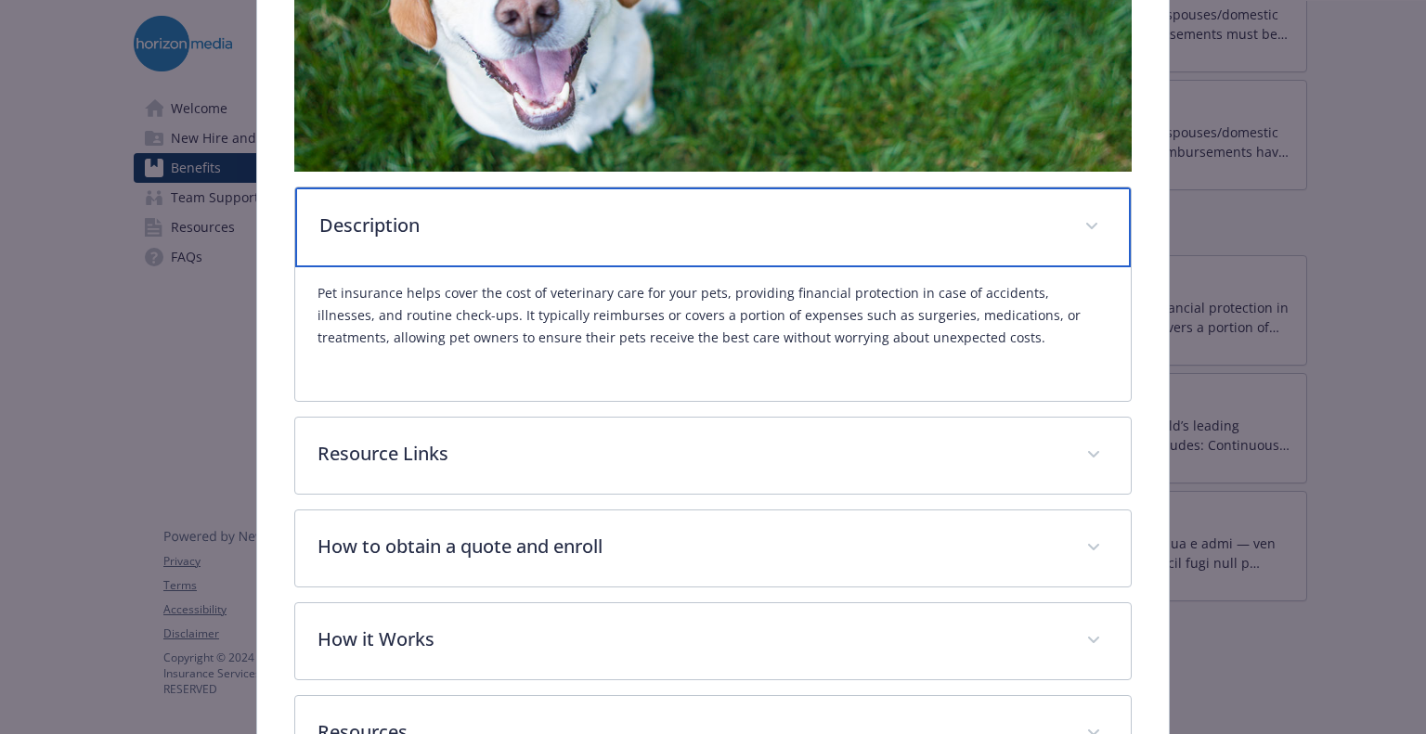
scroll to position [626, 0]
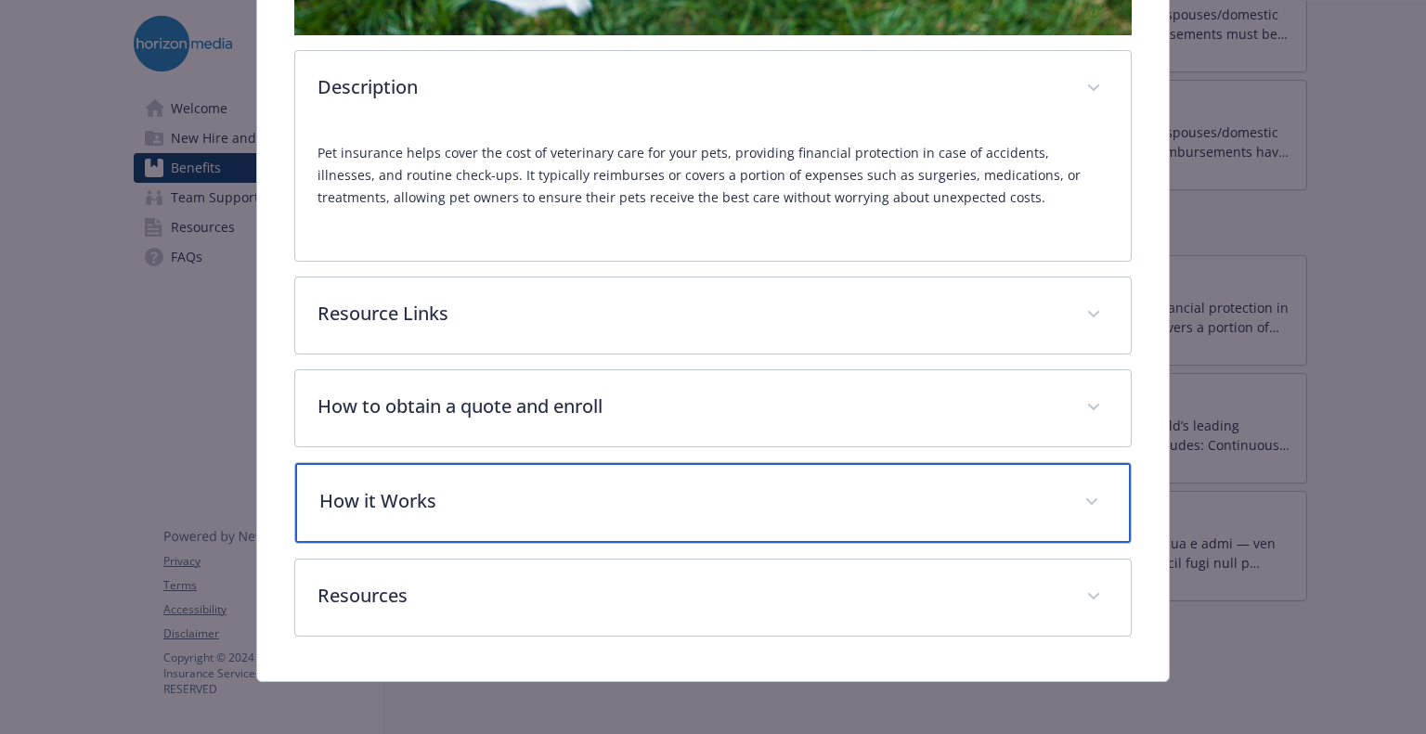
click at [477, 499] on p "How it Works" at bounding box center [690, 501] width 742 height 28
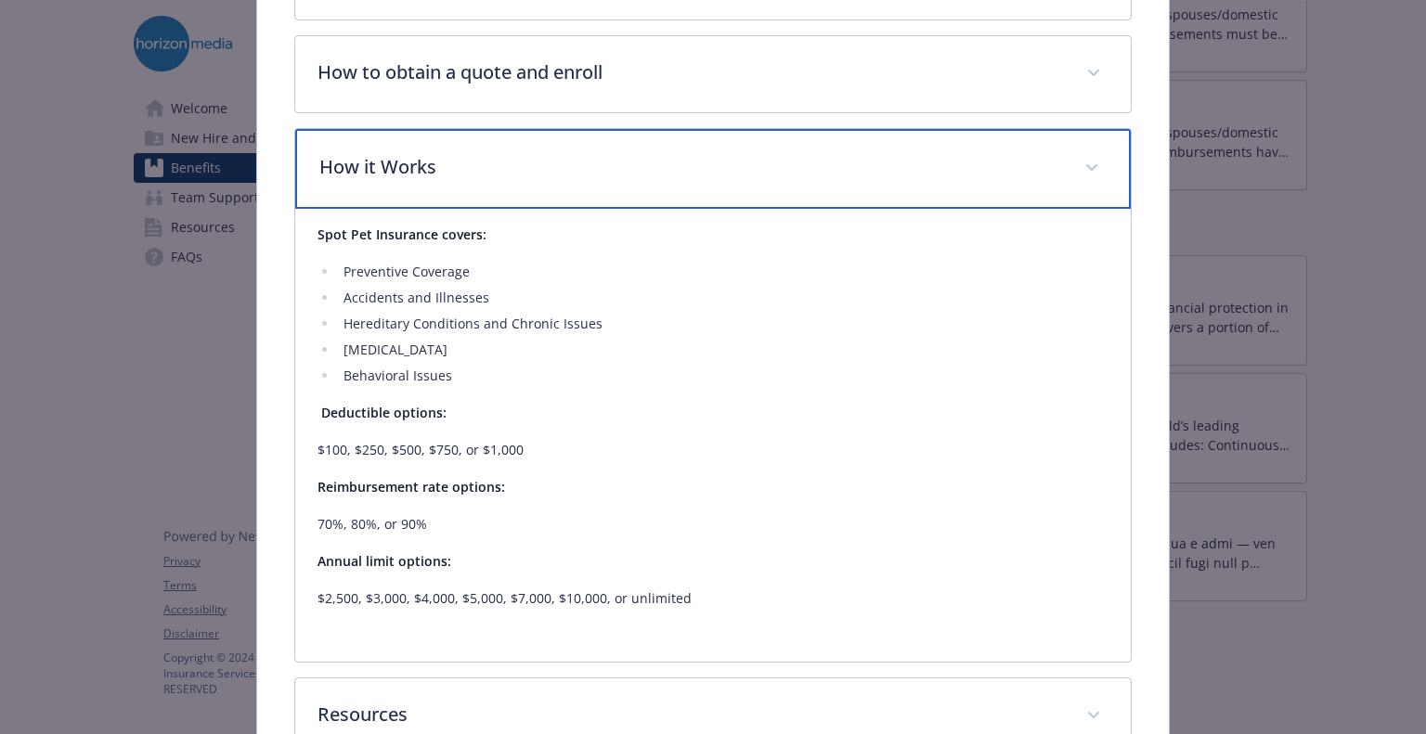
scroll to position [1079, 0]
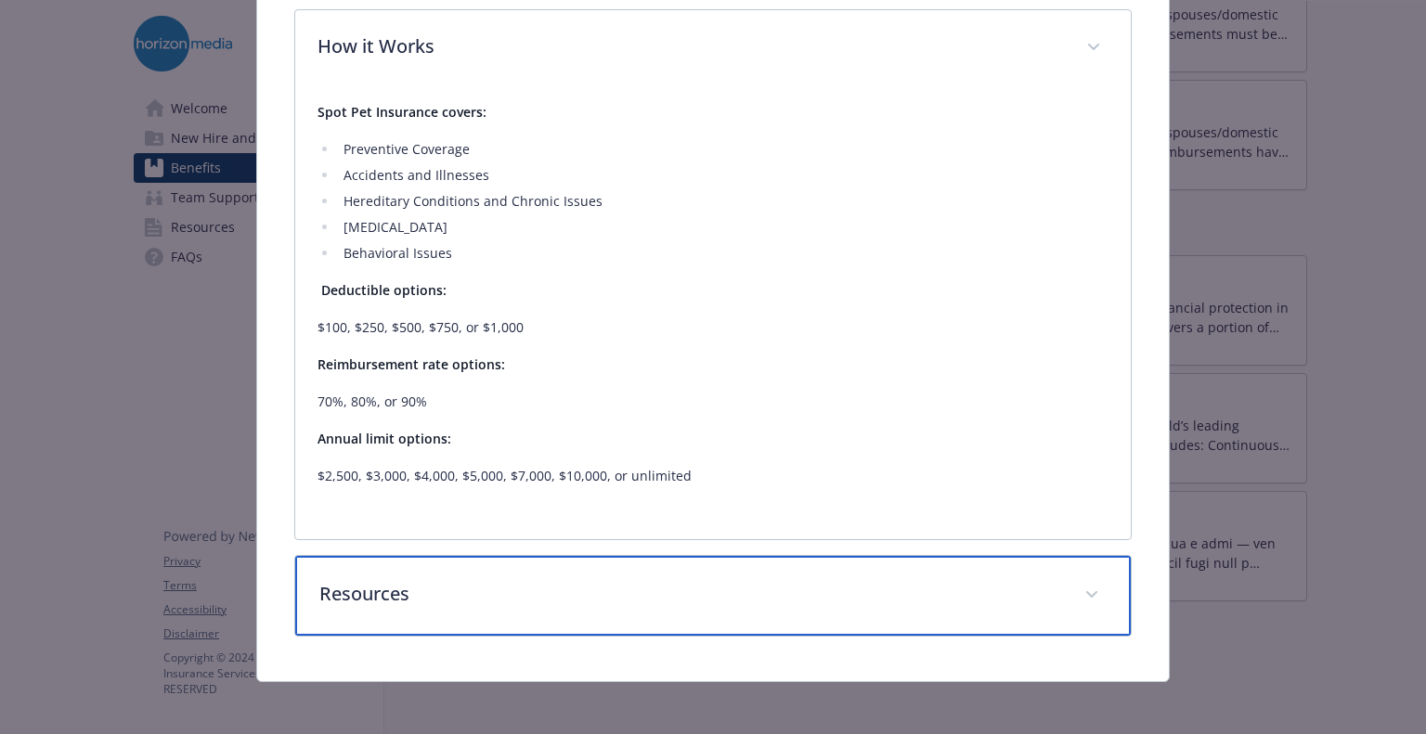
click at [434, 623] on div "Resources" at bounding box center [712, 596] width 835 height 80
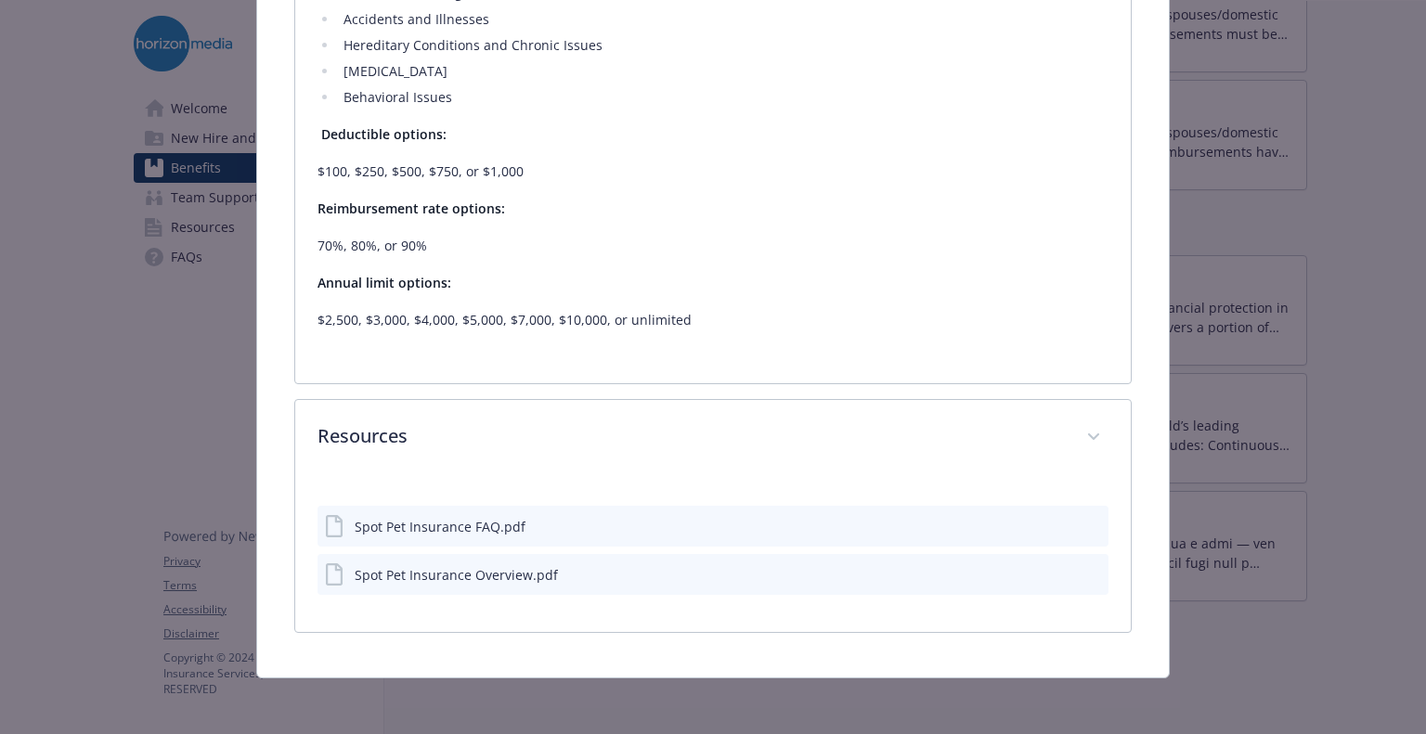
scroll to position [1232, 0]
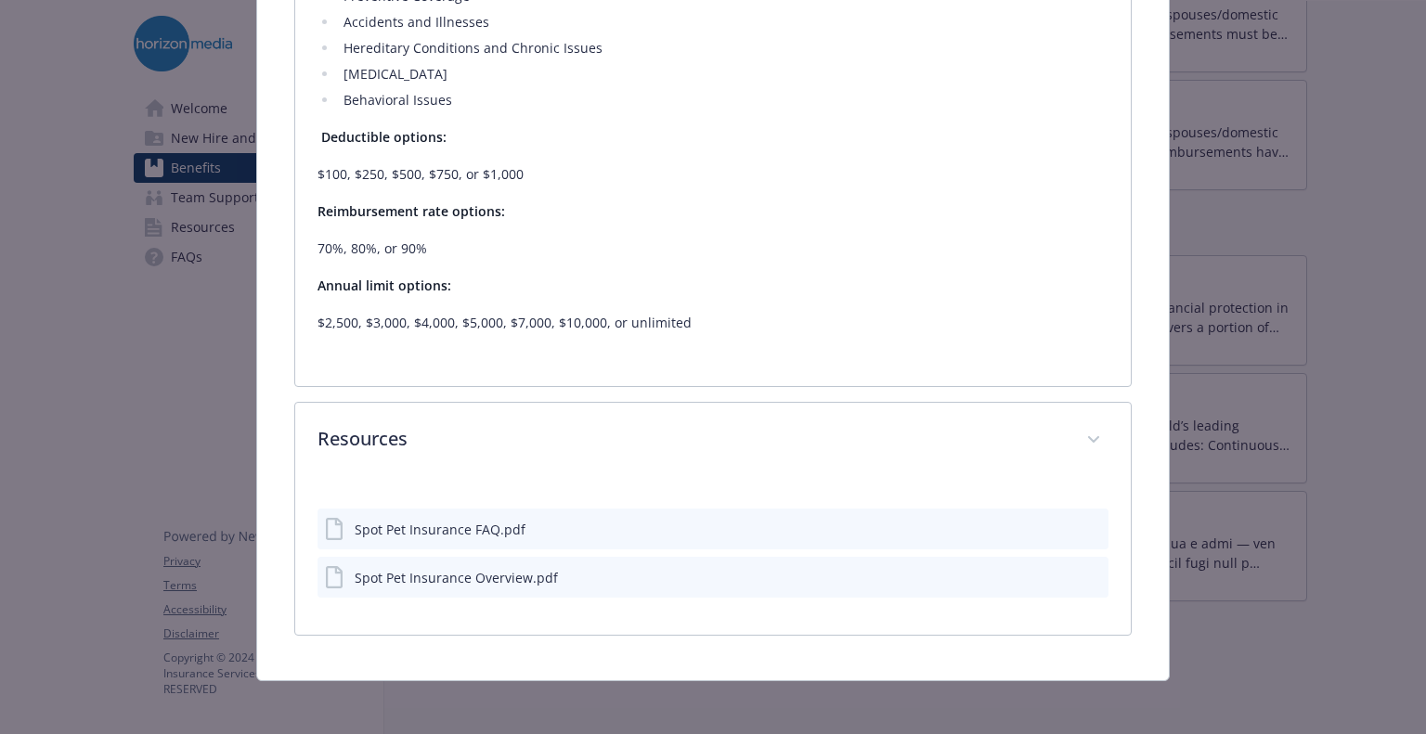
click at [472, 533] on div "Spot Pet Insurance FAQ.pdf" at bounding box center [440, 529] width 171 height 19
click at [479, 524] on div "Spot Pet Insurance FAQ.pdf" at bounding box center [440, 529] width 171 height 19
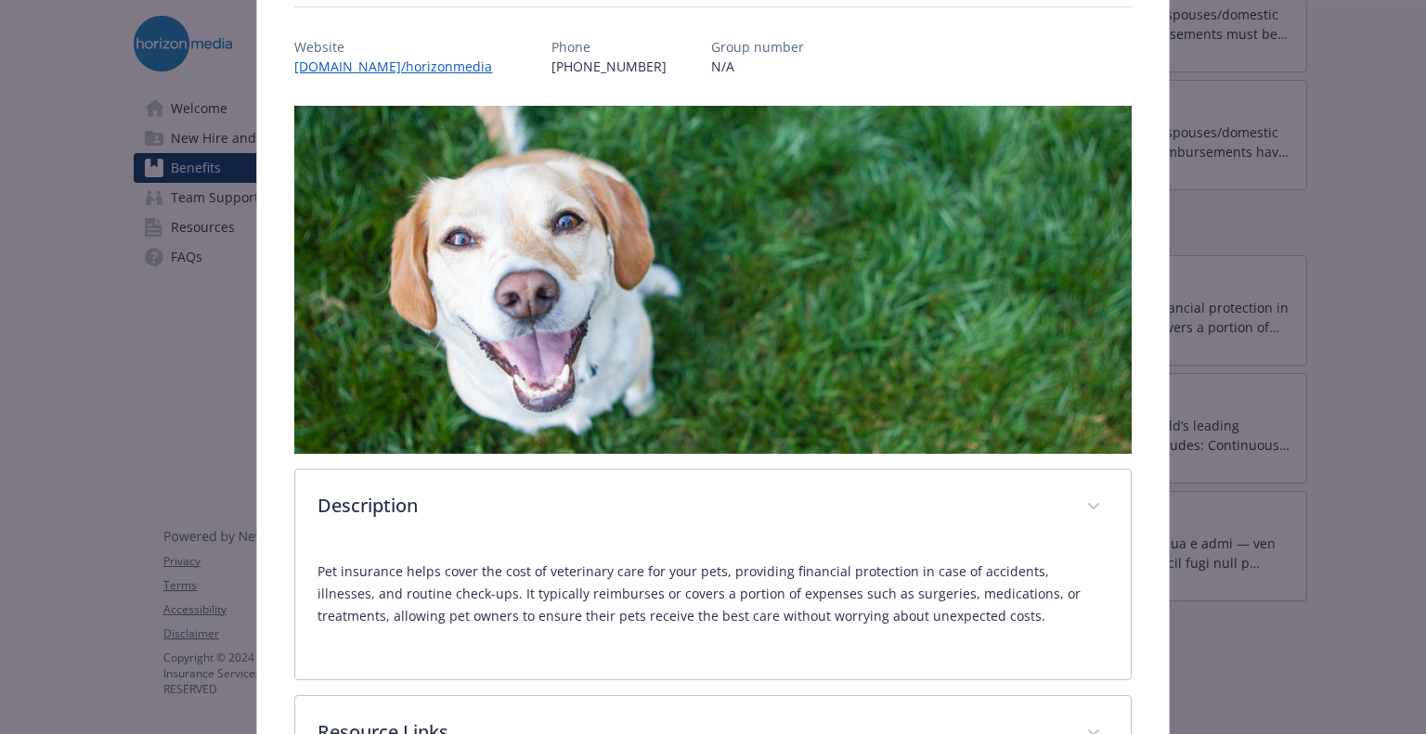
scroll to position [0, 0]
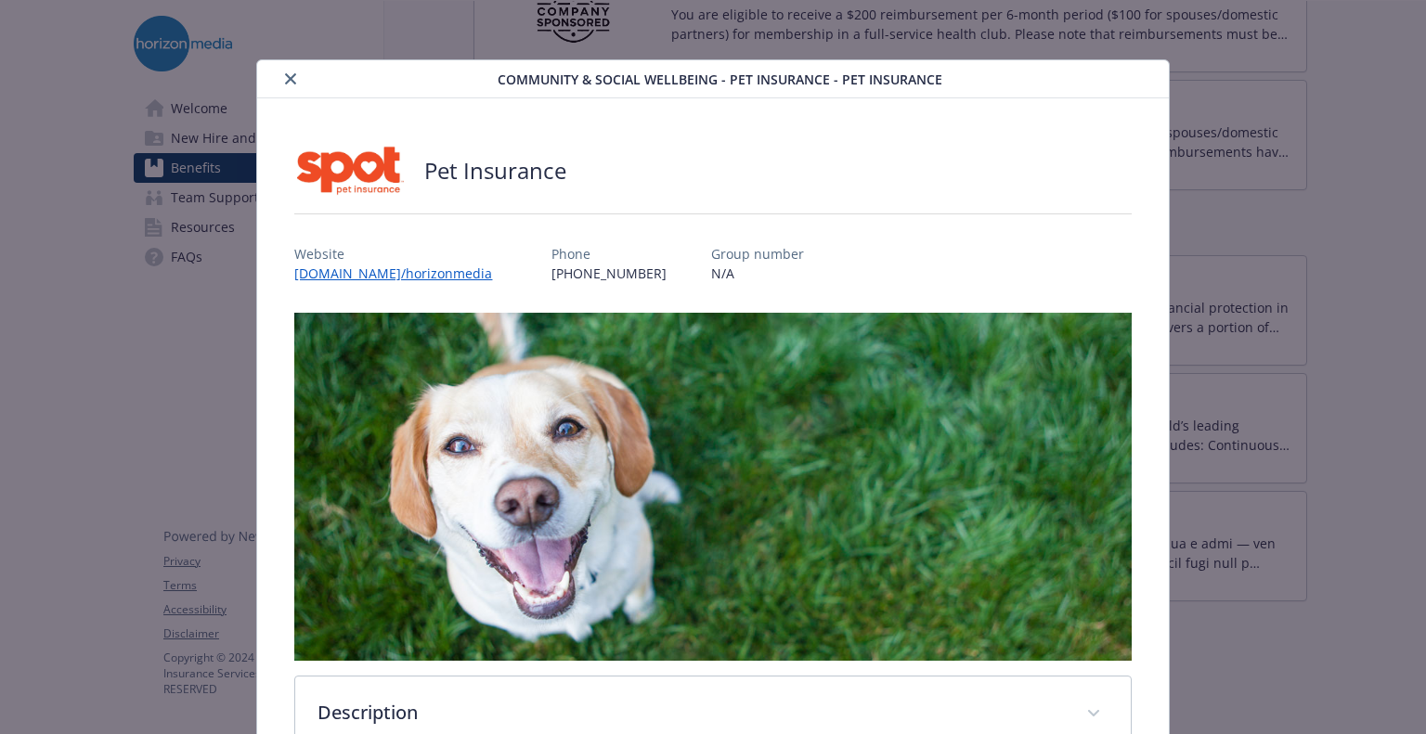
click at [291, 77] on icon "close" at bounding box center [290, 78] width 11 height 11
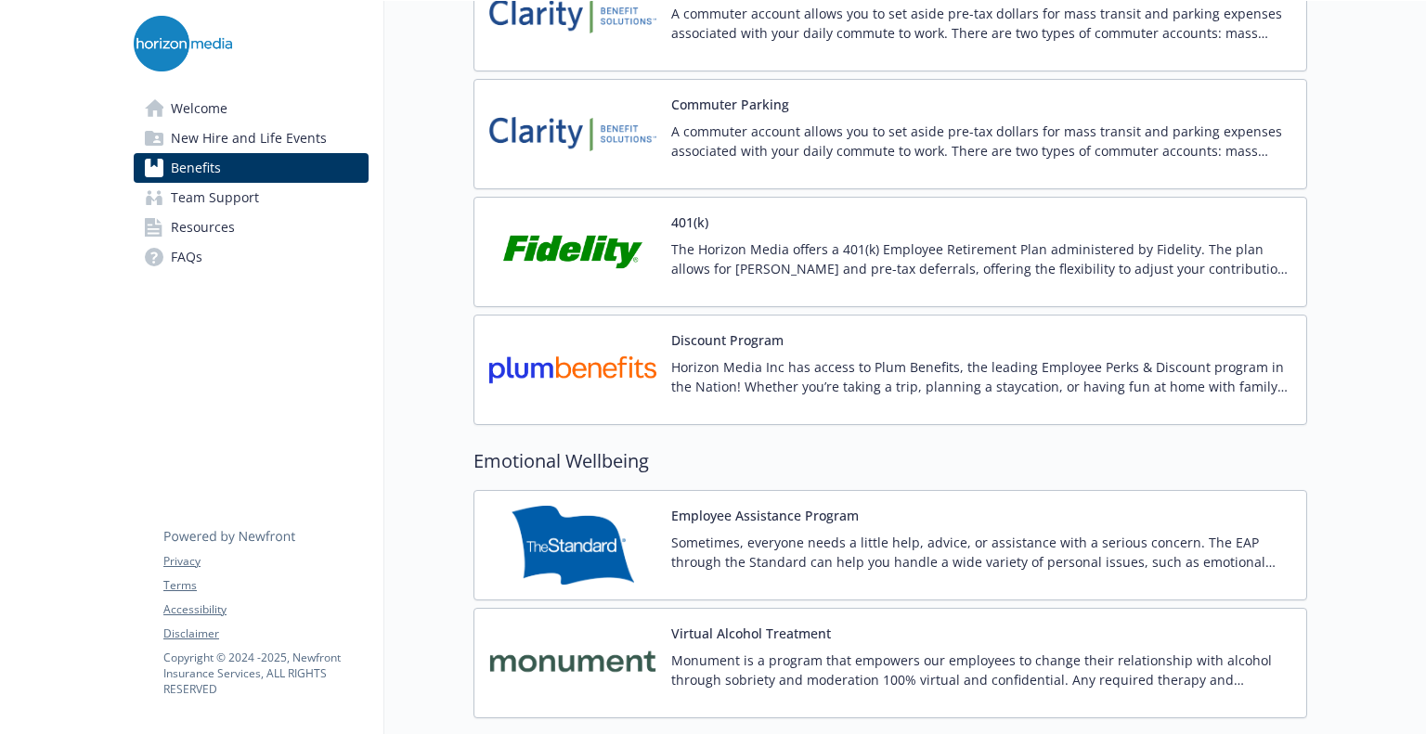
scroll to position [3182, 0]
